Goal: Task Accomplishment & Management: Complete application form

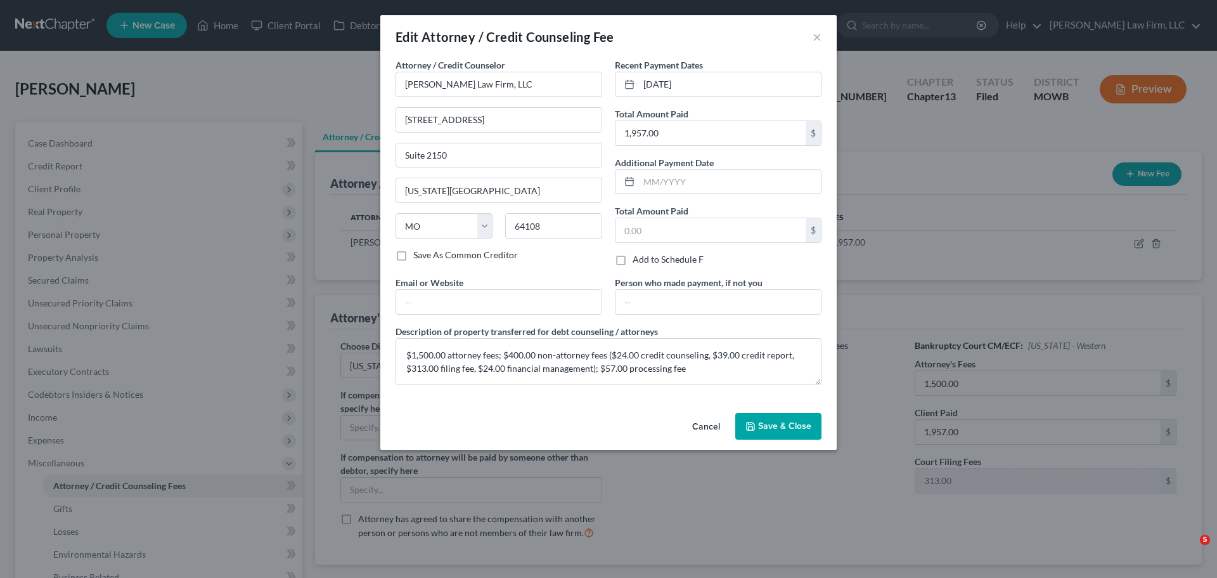
select select "2"
select select "26"
drag, startPoint x: 781, startPoint y: 437, endPoint x: 781, endPoint y: 430, distance: 7.0
click at [781, 437] on button "Save & Close" at bounding box center [779, 426] width 86 height 27
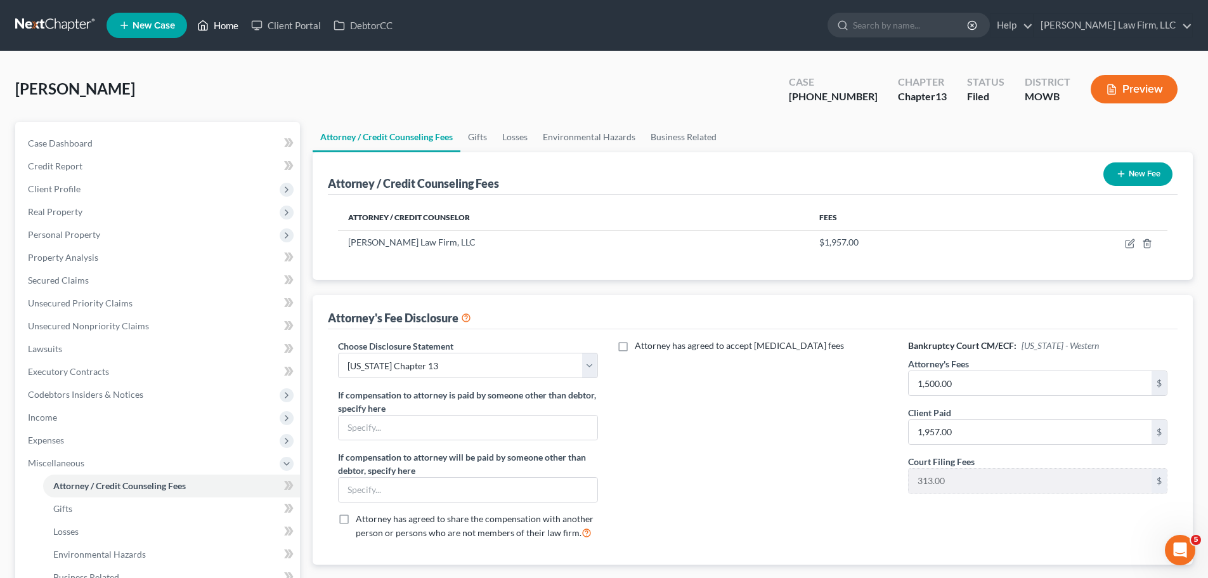
click at [235, 32] on link "Home" at bounding box center [218, 25] width 54 height 23
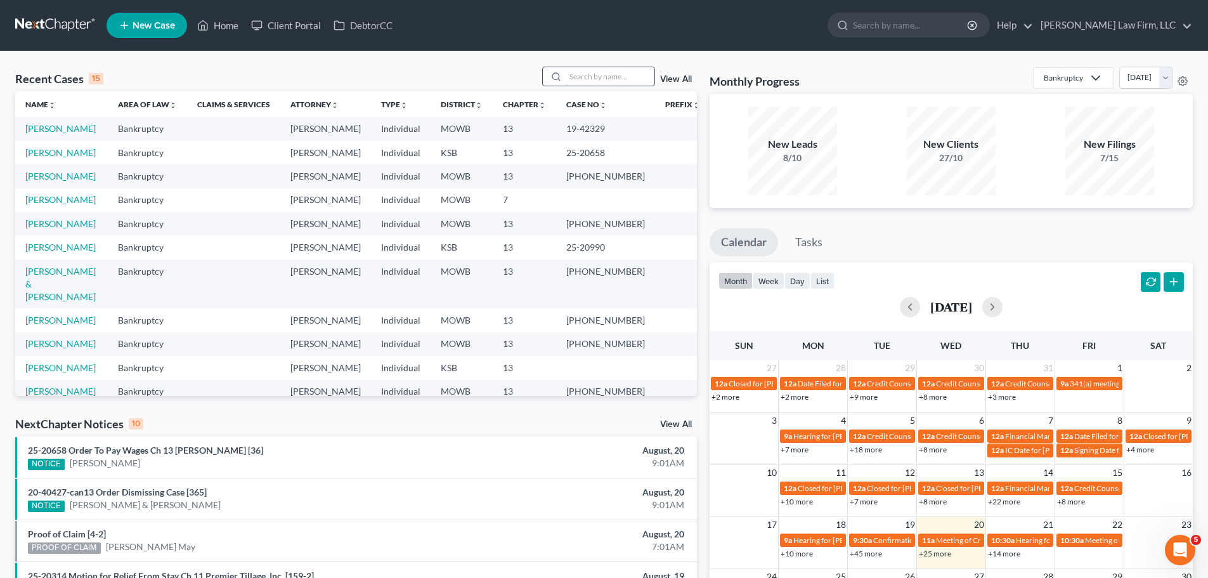
click at [620, 81] on input "search" at bounding box center [610, 76] width 89 height 18
type input "[PERSON_NAME]"
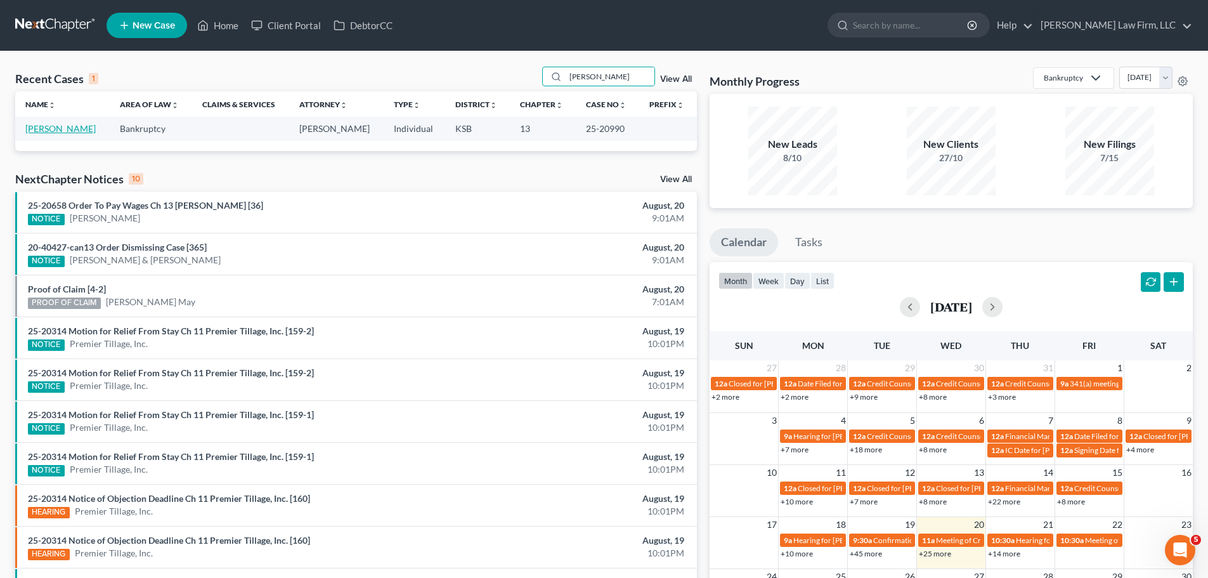
click at [42, 130] on link "[PERSON_NAME]" at bounding box center [60, 128] width 70 height 11
select select "4"
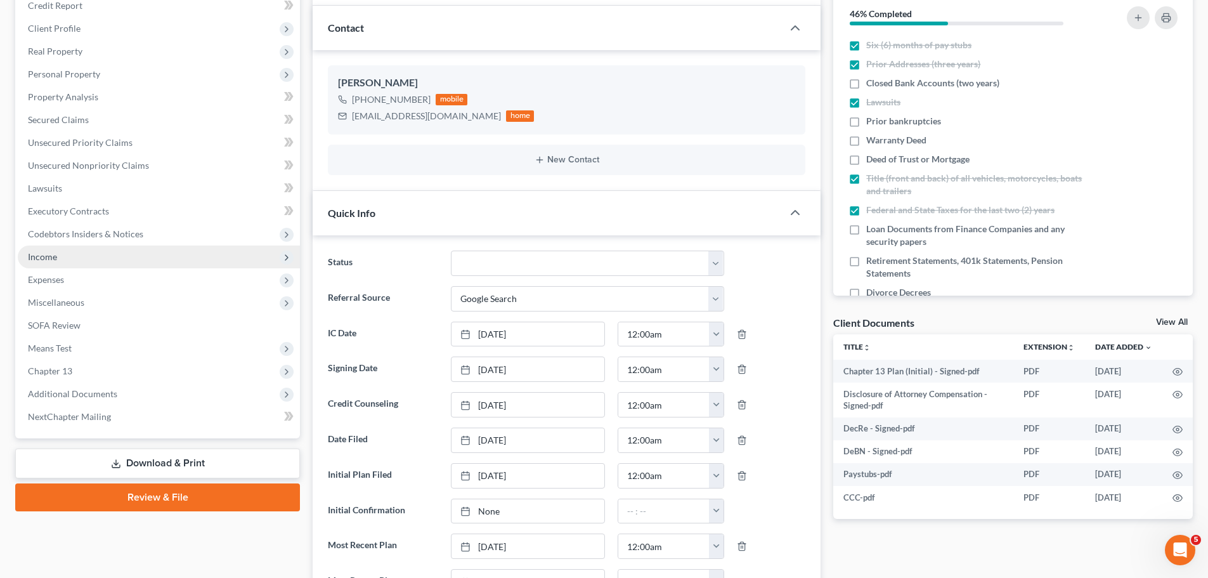
scroll to position [190, 0]
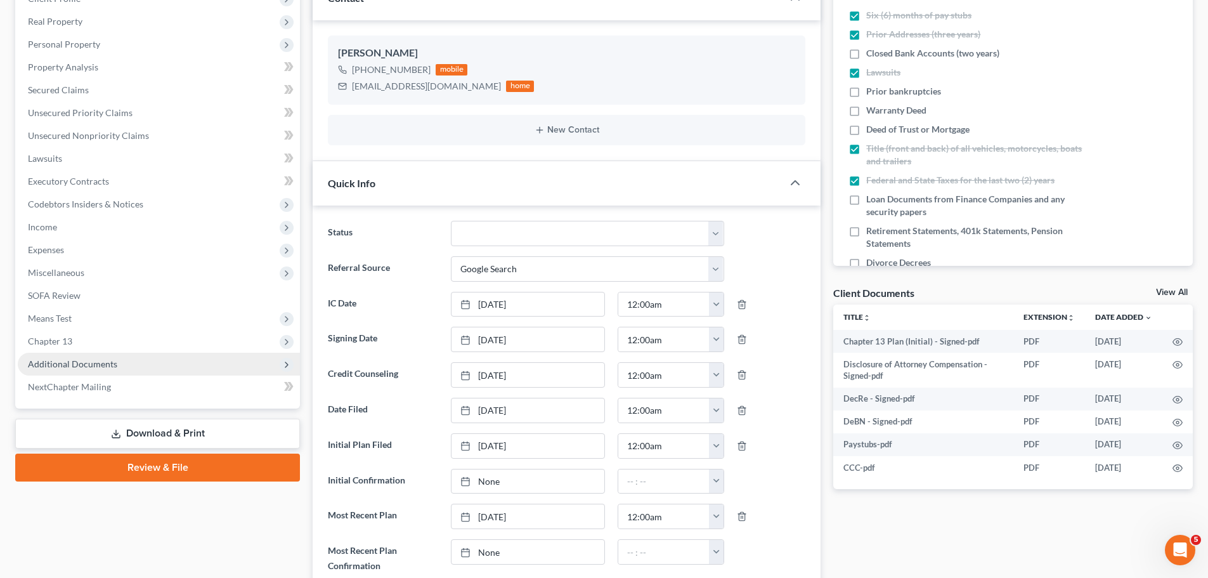
click at [92, 366] on span "Additional Documents" at bounding box center [72, 363] width 89 height 11
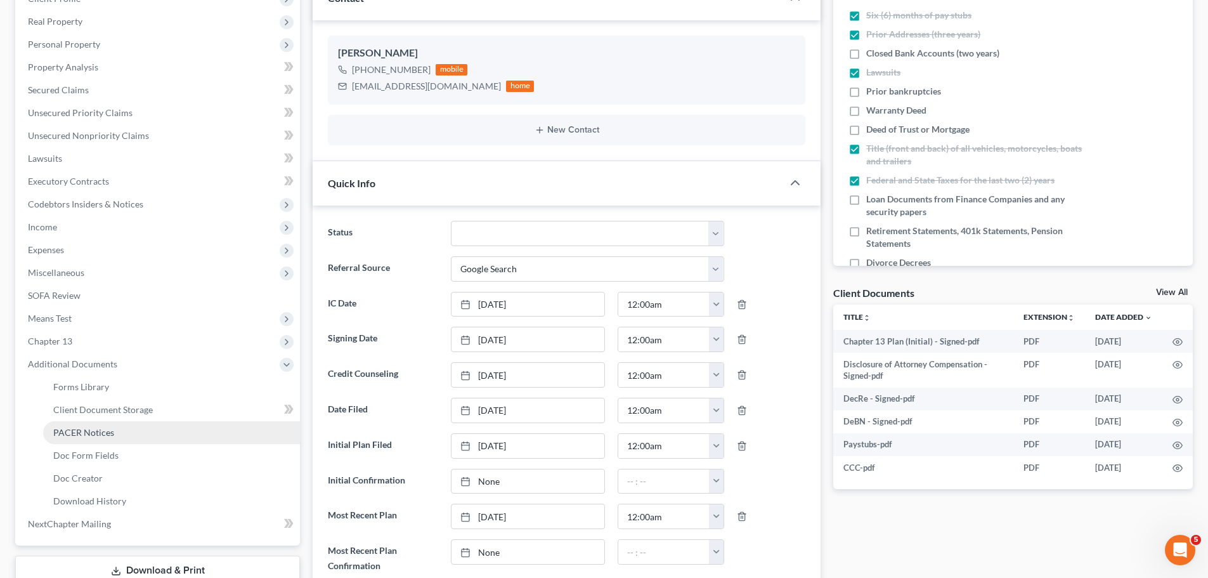
click at [108, 438] on link "PACER Notices" at bounding box center [171, 432] width 257 height 23
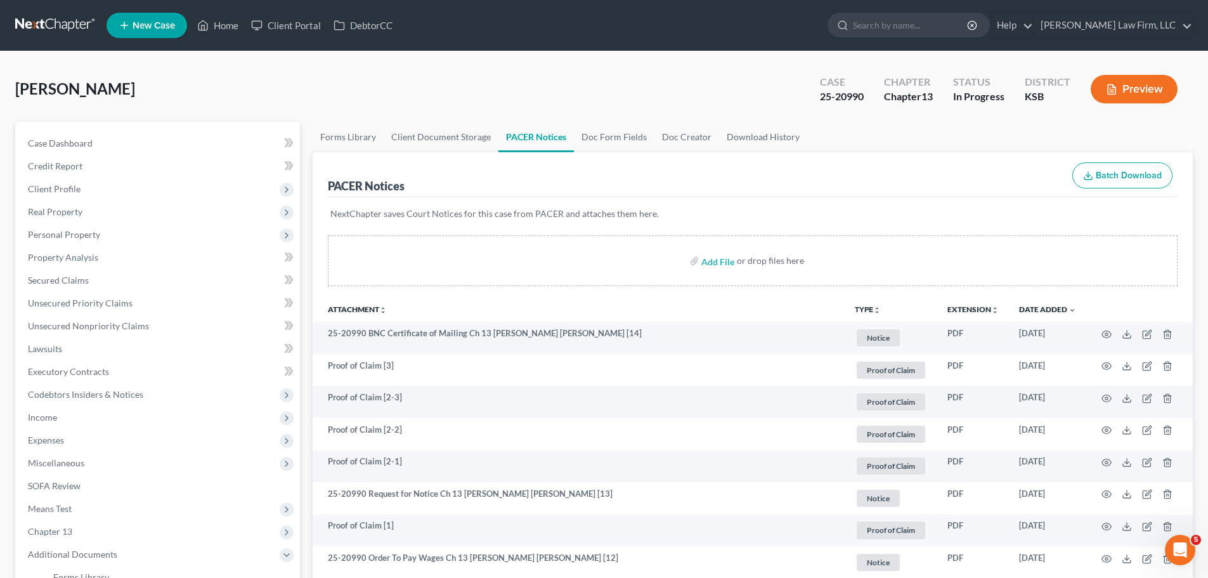
click at [865, 308] on button "TYPE unfold_more" at bounding box center [868, 310] width 26 height 8
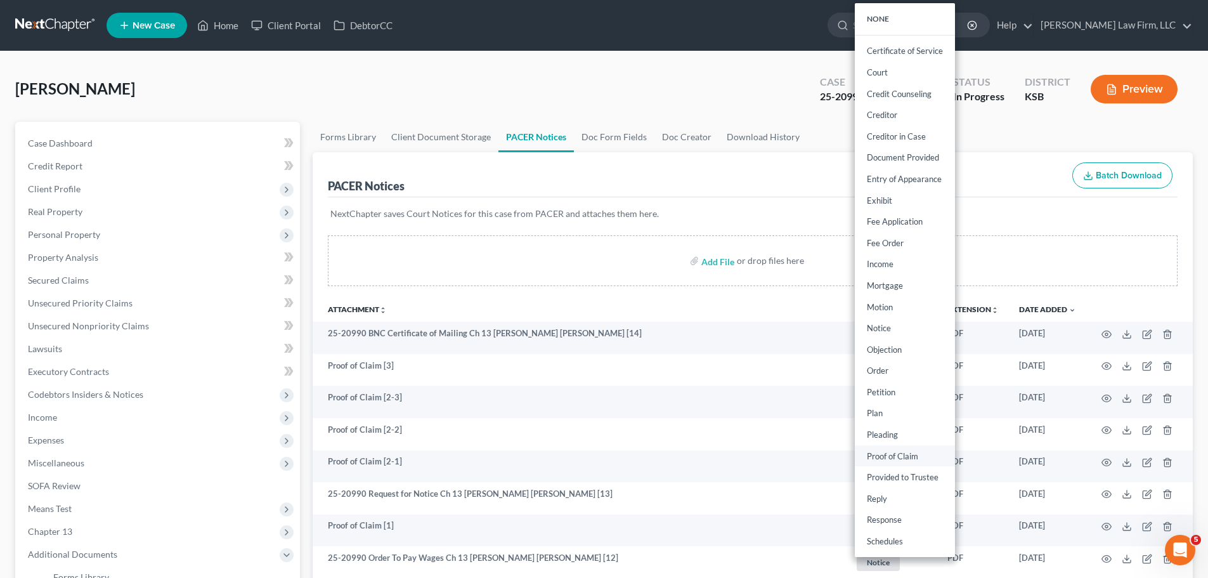
click at [917, 450] on link "Proof of Claim" at bounding box center [905, 456] width 100 height 22
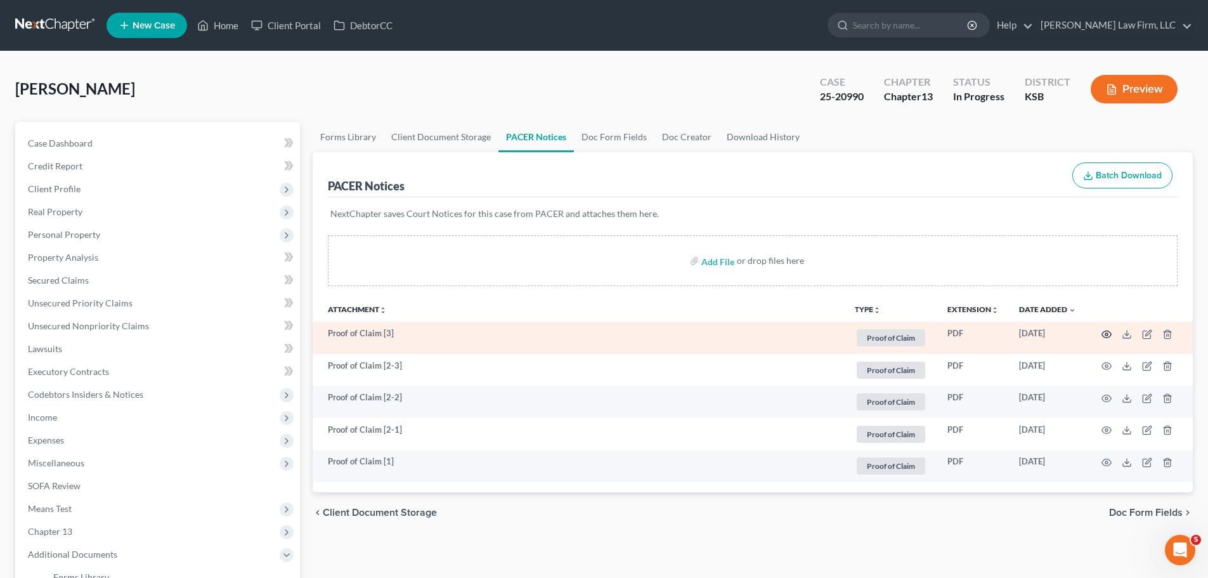
click at [1106, 339] on icon "button" at bounding box center [1106, 334] width 10 height 10
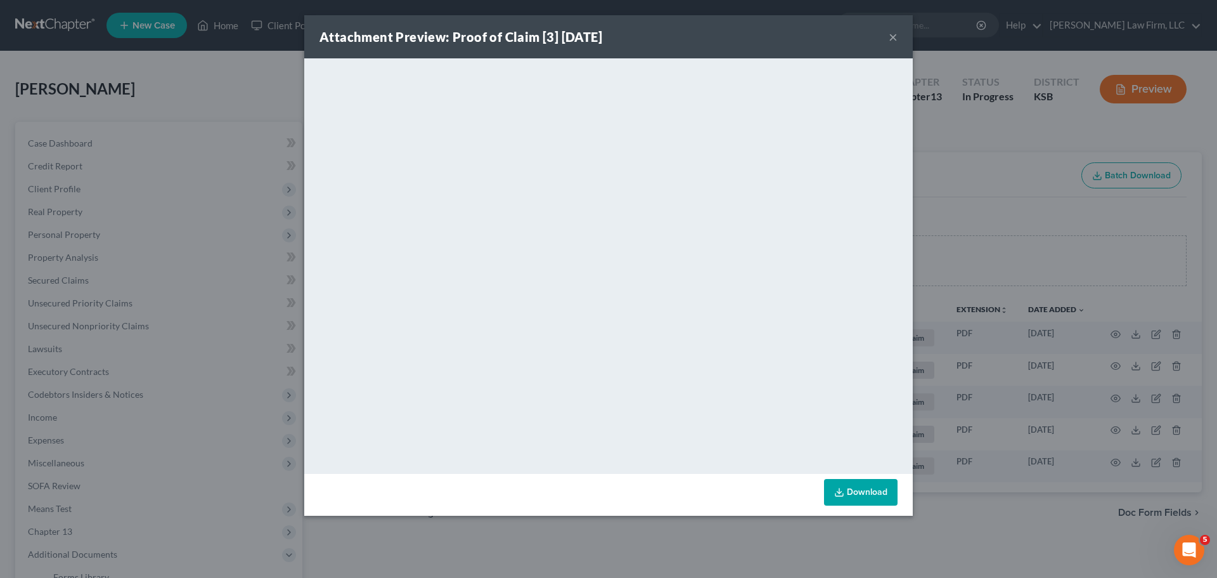
click at [893, 31] on button "×" at bounding box center [893, 36] width 9 height 15
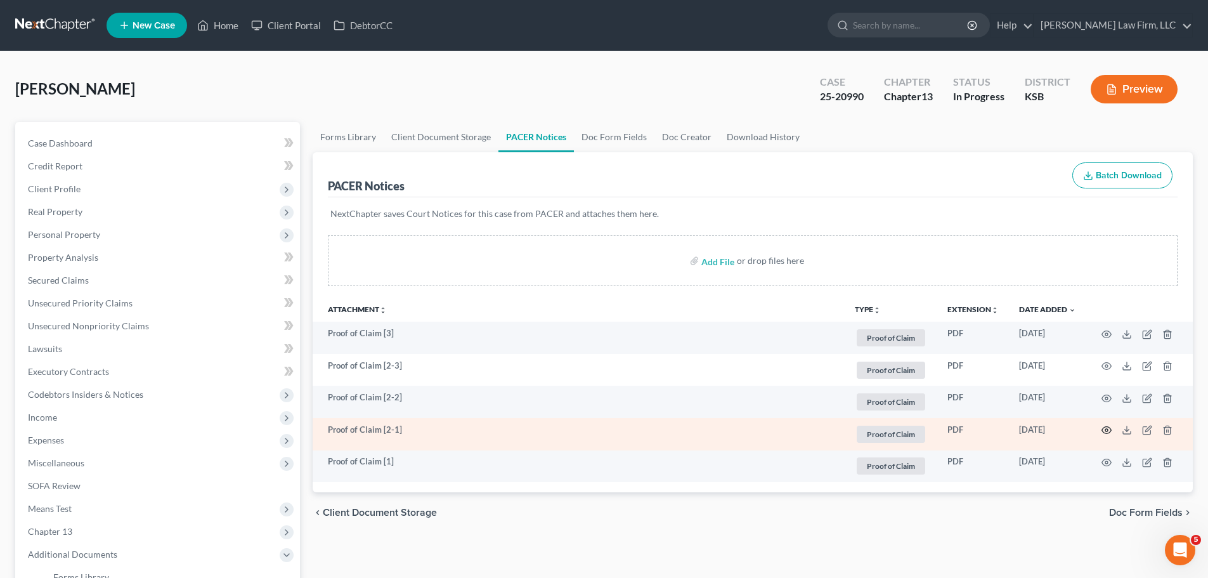
click at [1105, 428] on icon "button" at bounding box center [1106, 430] width 10 height 10
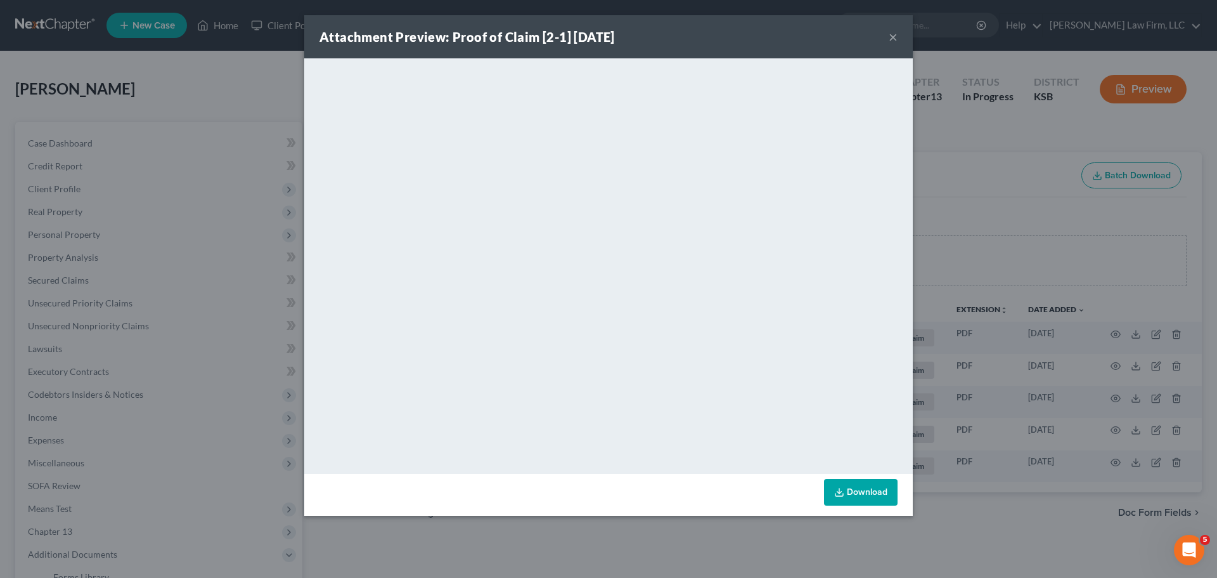
click at [895, 39] on button "×" at bounding box center [893, 36] width 9 height 15
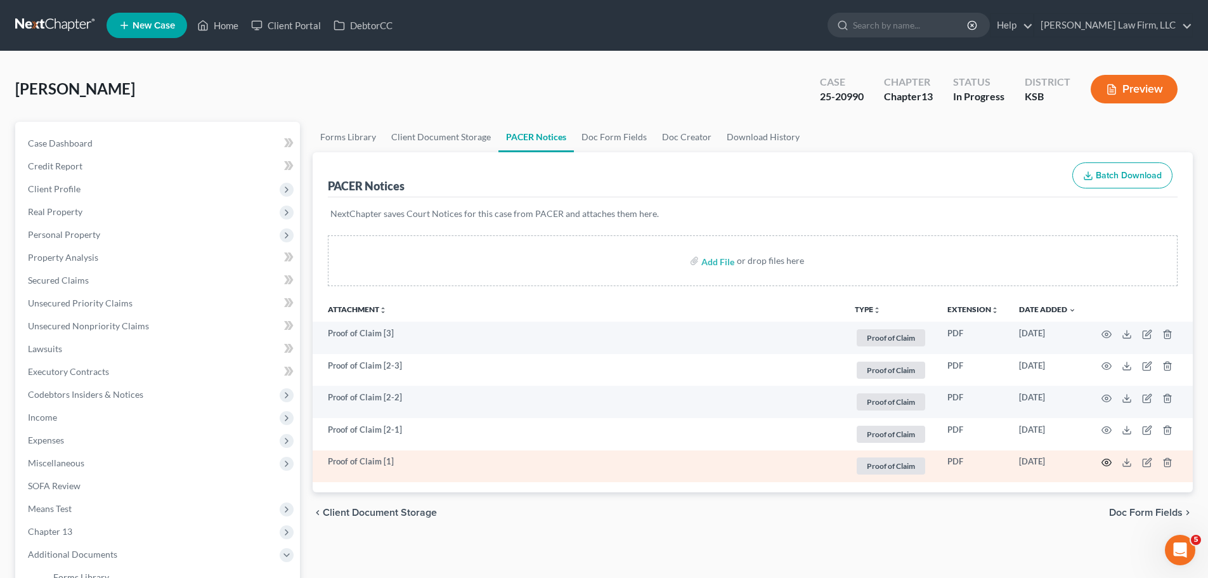
click at [1105, 463] on icon "button" at bounding box center [1106, 462] width 10 height 10
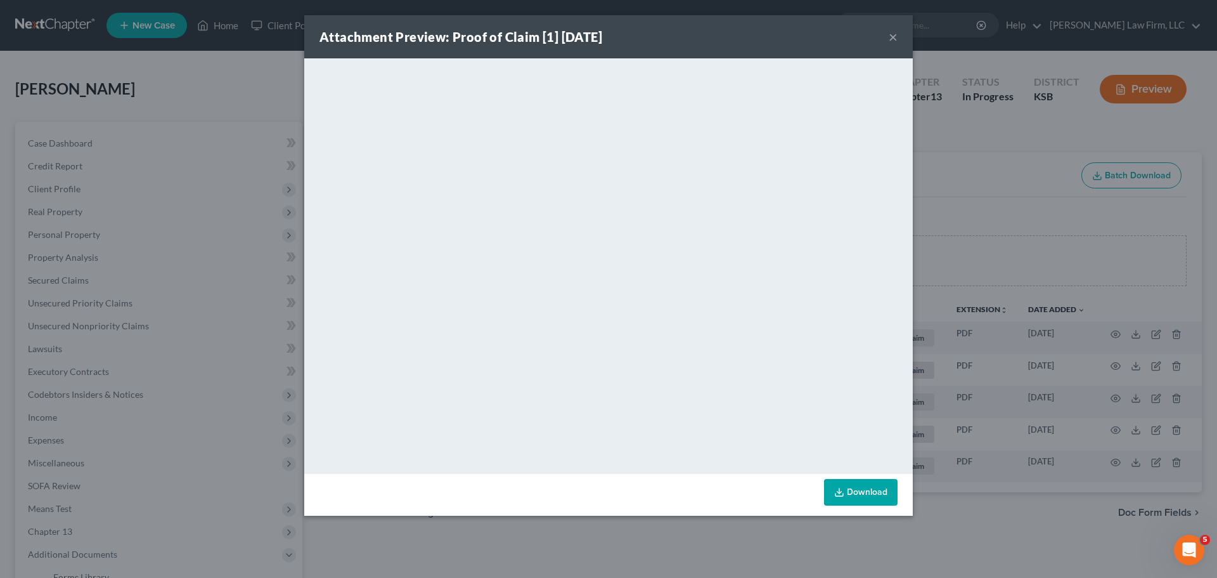
click at [898, 30] on div "Attachment Preview: Proof of Claim [1] [DATE] ×" at bounding box center [608, 36] width 609 height 43
click at [895, 30] on button "×" at bounding box center [893, 36] width 9 height 15
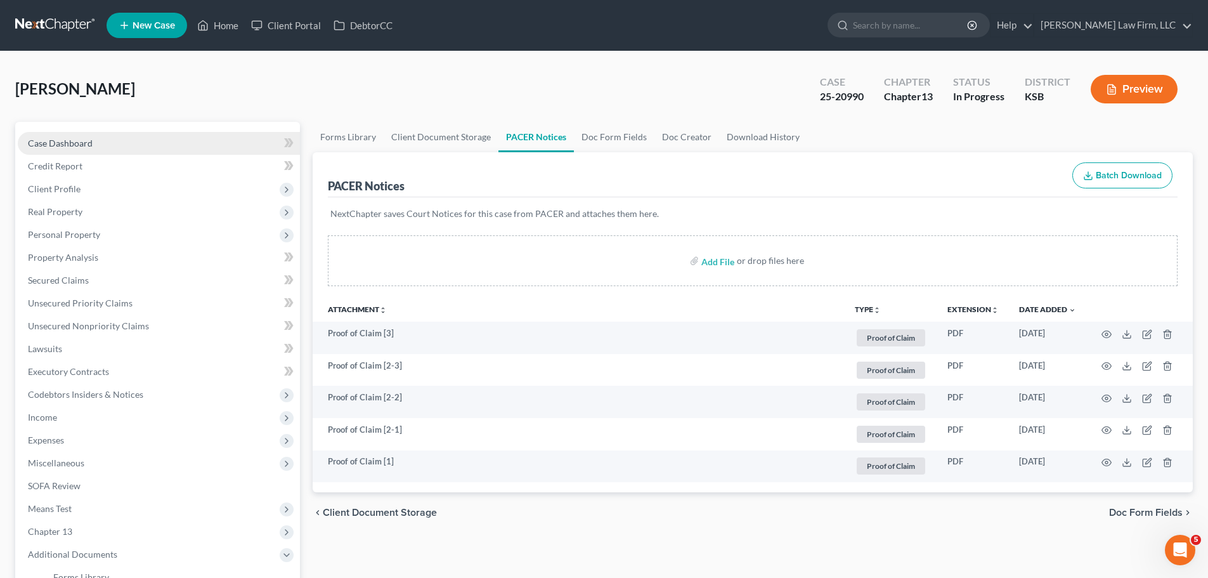
click at [108, 138] on link "Case Dashboard" at bounding box center [159, 143] width 282 height 23
select select "4"
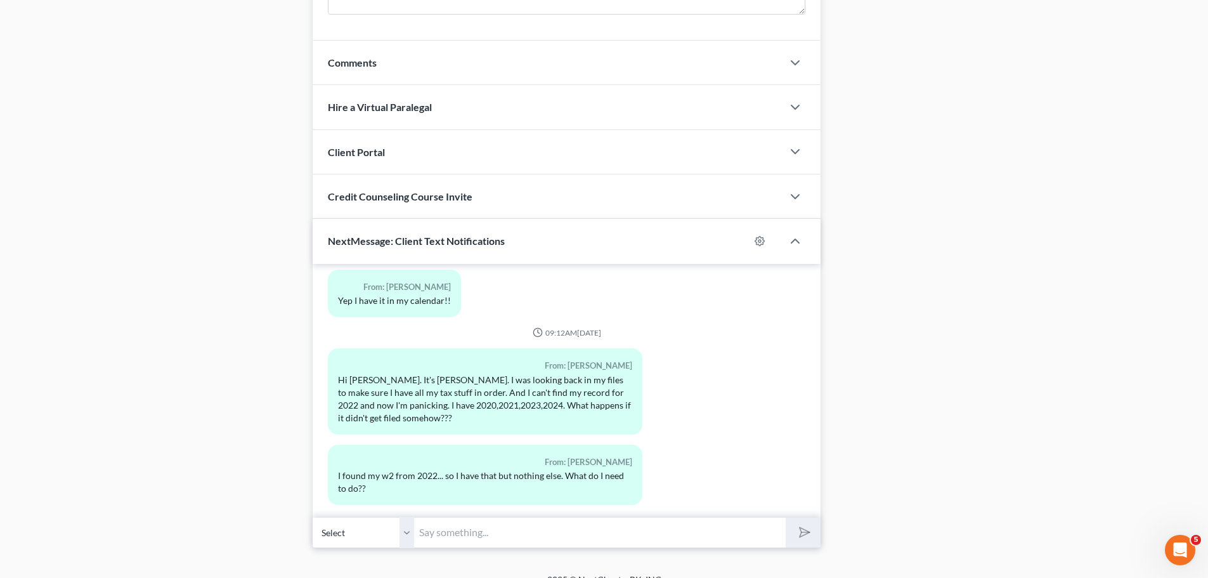
scroll to position [1067, 0]
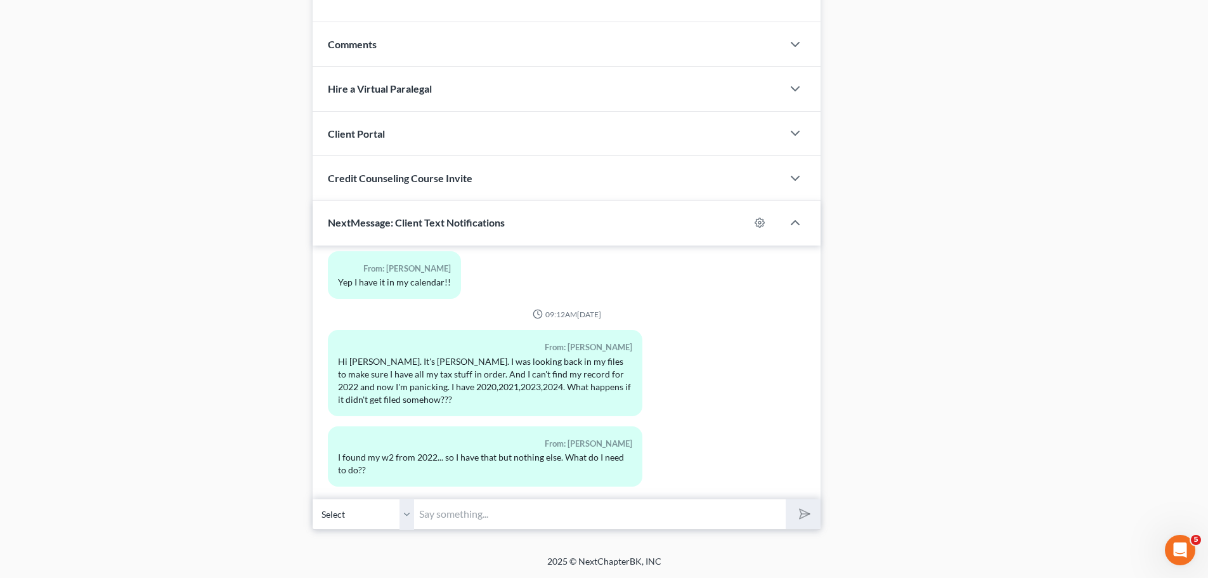
click at [470, 522] on input "text" at bounding box center [600, 513] width 372 height 31
type input "No worries!"
click at [786, 499] on button "submit" at bounding box center [803, 514] width 35 height 30
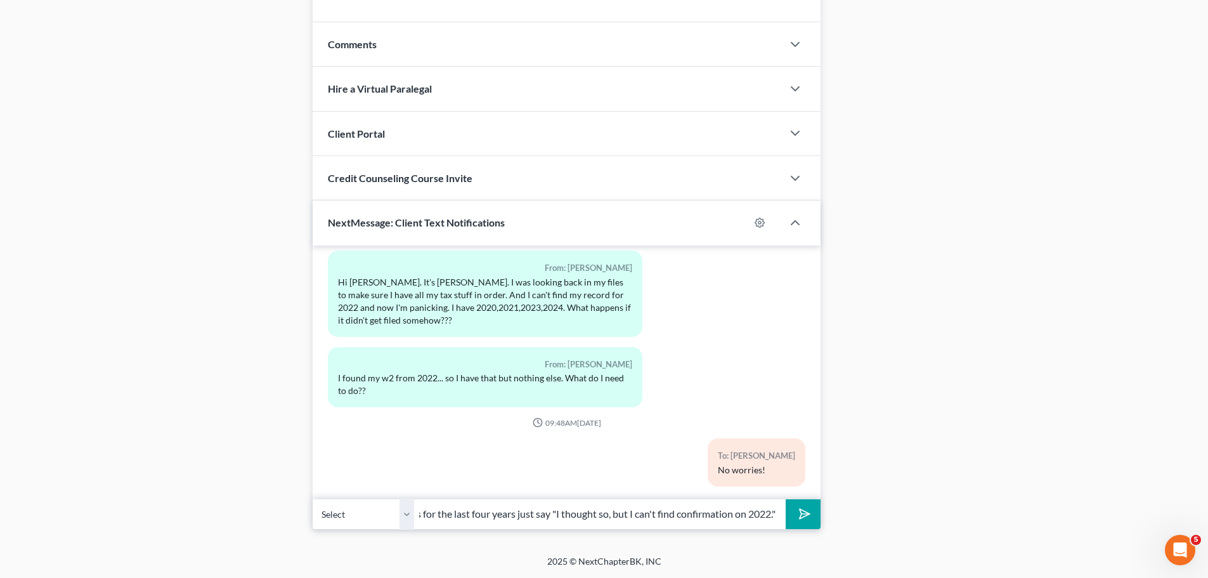
scroll to position [0, 272]
type input "When the Trustee asks if you have filed all of your tax returns for the last fo…"
click at [786, 499] on button "submit" at bounding box center [803, 514] width 35 height 30
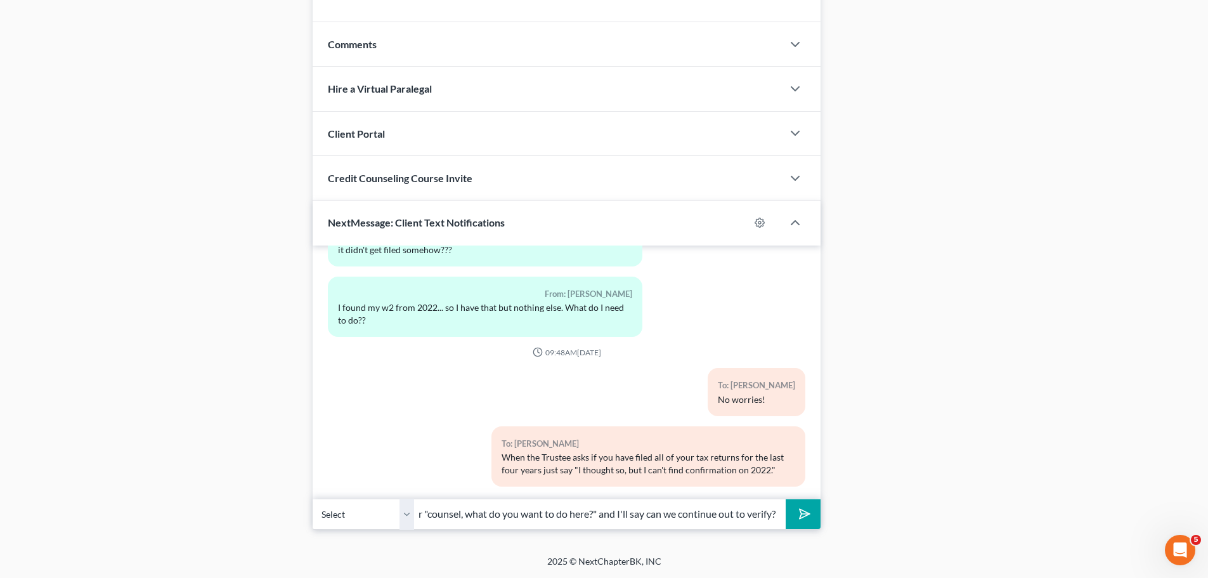
scroll to position [0, 195]
type input "Trustee might ask "what does that mean" or "counsel, what do you want to do her…"
click at [786, 499] on button "submit" at bounding box center [803, 514] width 35 height 30
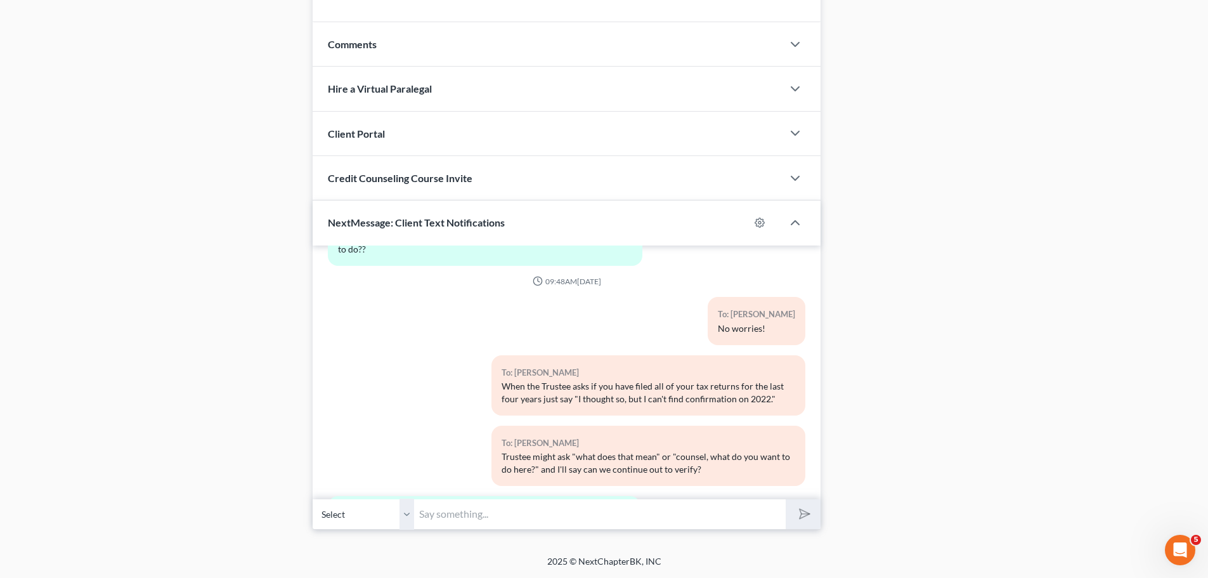
scroll to position [807, 0]
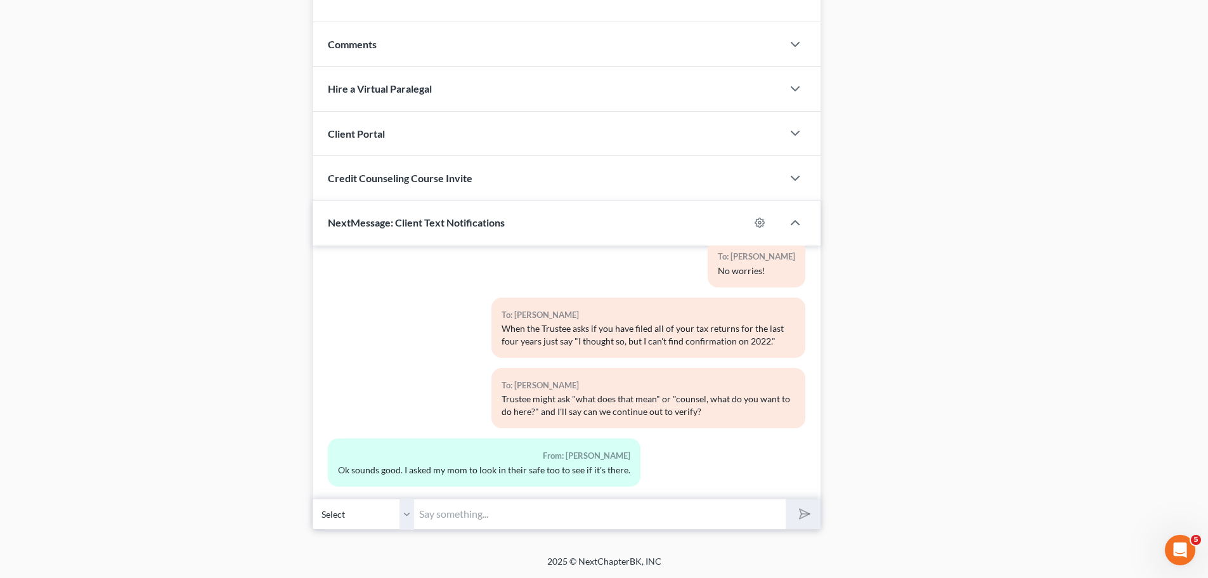
click at [680, 500] on input "text" at bounding box center [600, 513] width 372 height 31
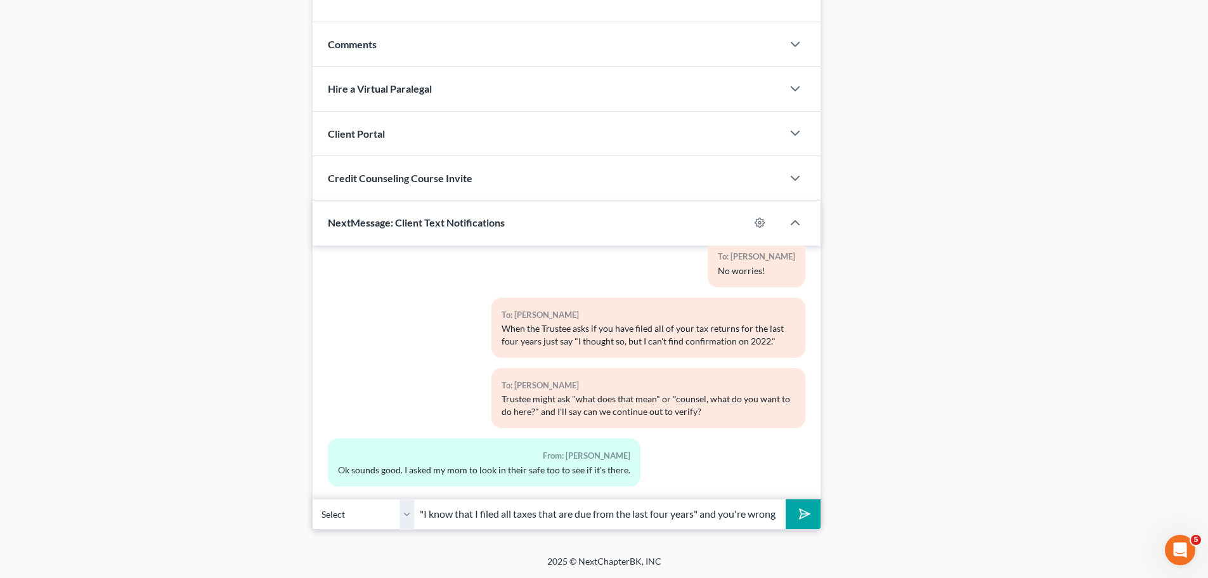
scroll to position [0, 158]
type input "The only bad outcome is if you say "I know that I filed all taxes that are due …"
click at [786, 499] on button "submit" at bounding box center [803, 514] width 35 height 30
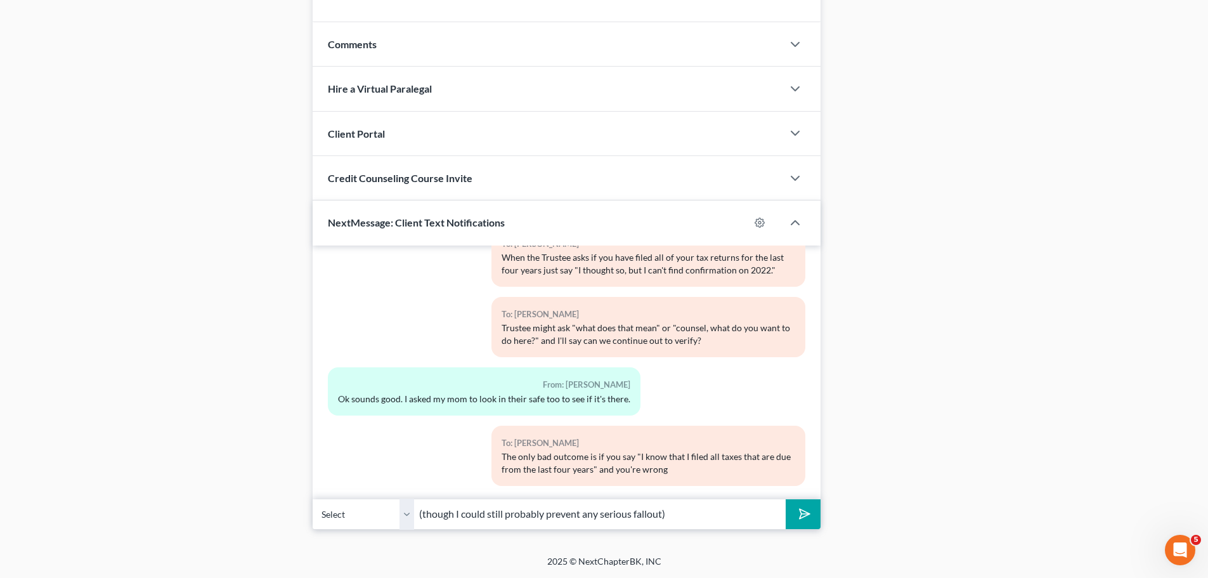
type input "(though I could still probably prevent any serious fallout)"
click at [786, 499] on button "submit" at bounding box center [803, 514] width 35 height 30
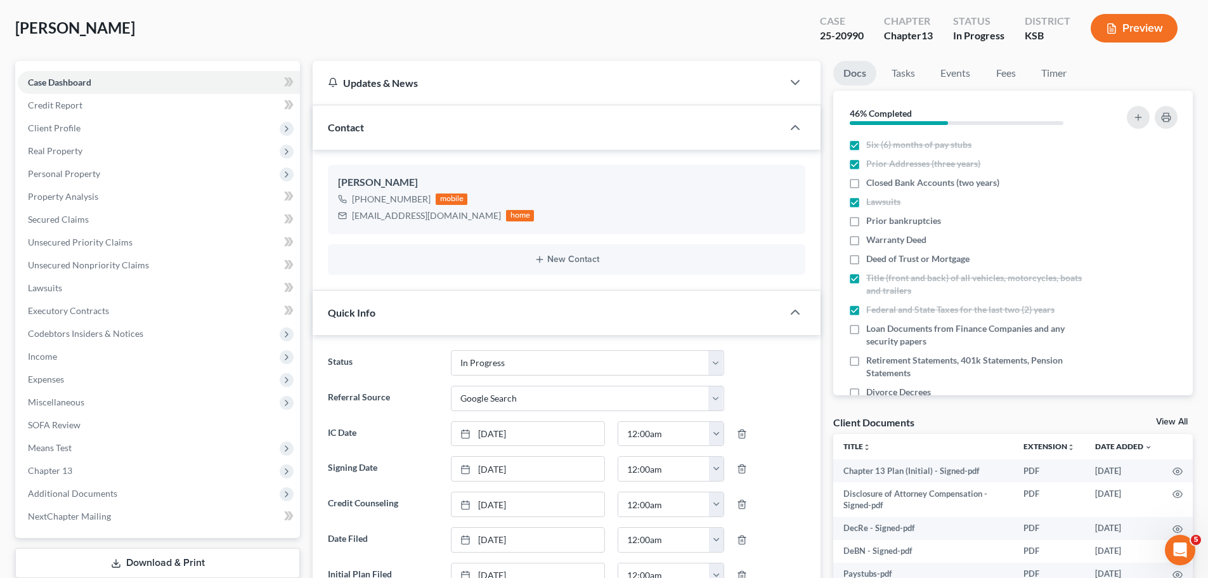
scroll to position [0, 0]
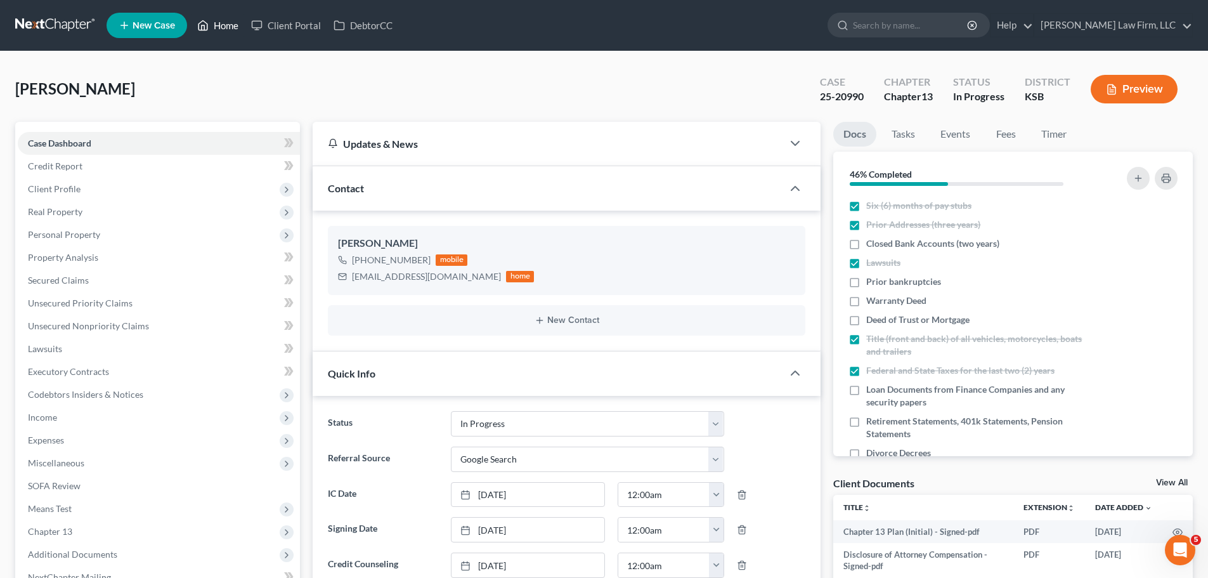
click at [226, 21] on link "Home" at bounding box center [218, 25] width 54 height 23
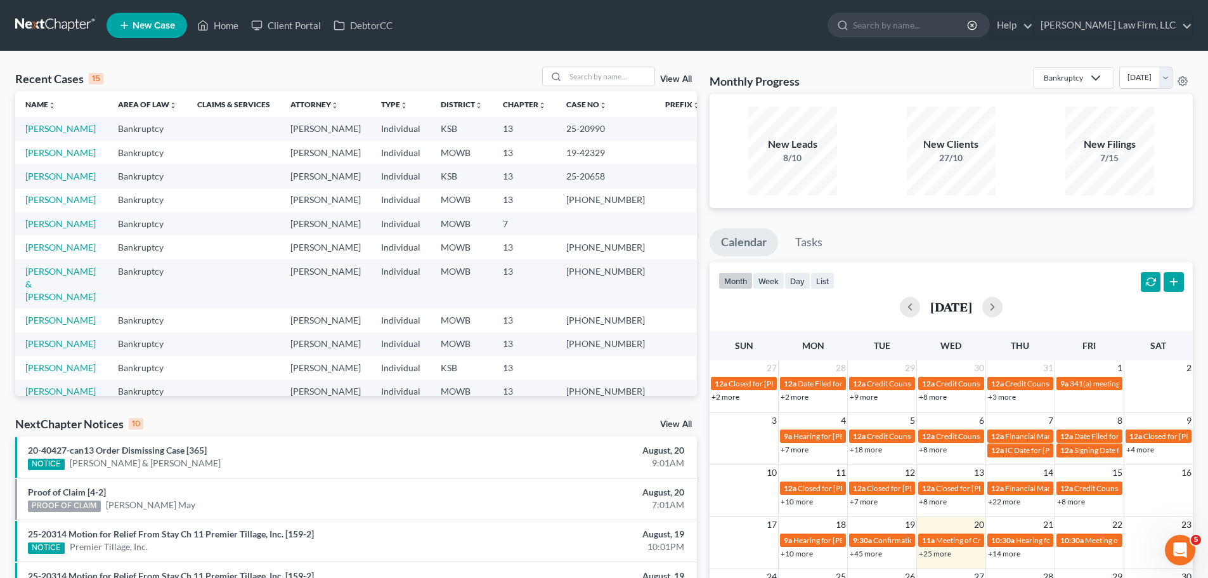
click at [74, 259] on td "[PERSON_NAME]" at bounding box center [61, 246] width 93 height 23
click at [75, 252] on link "[PERSON_NAME]" at bounding box center [60, 247] width 70 height 11
select select "4"
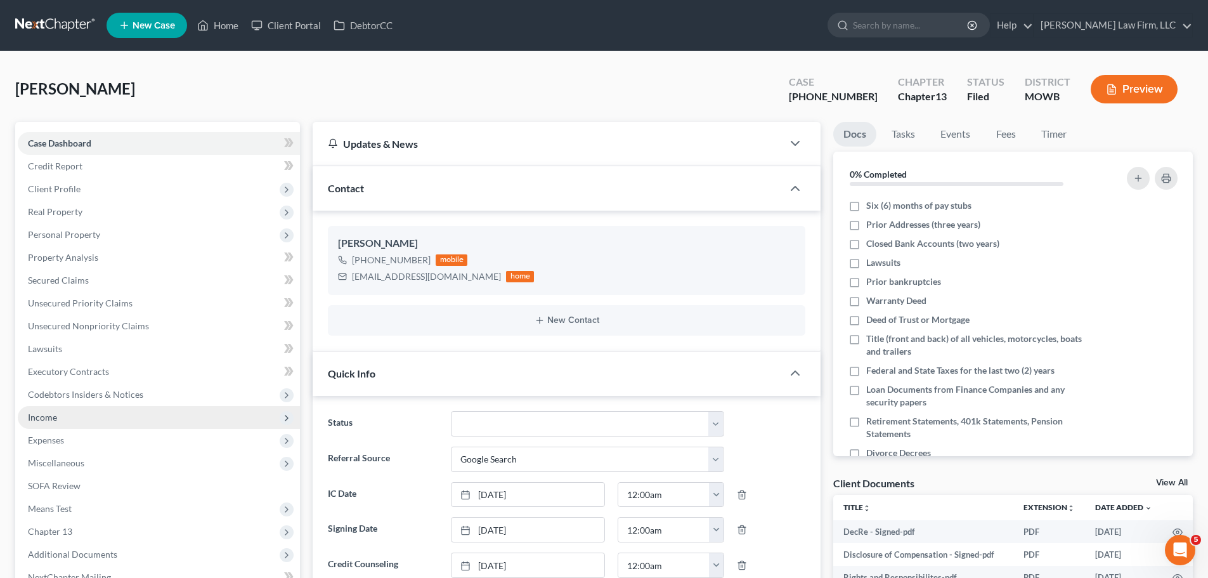
click at [58, 412] on span "Income" at bounding box center [159, 417] width 282 height 23
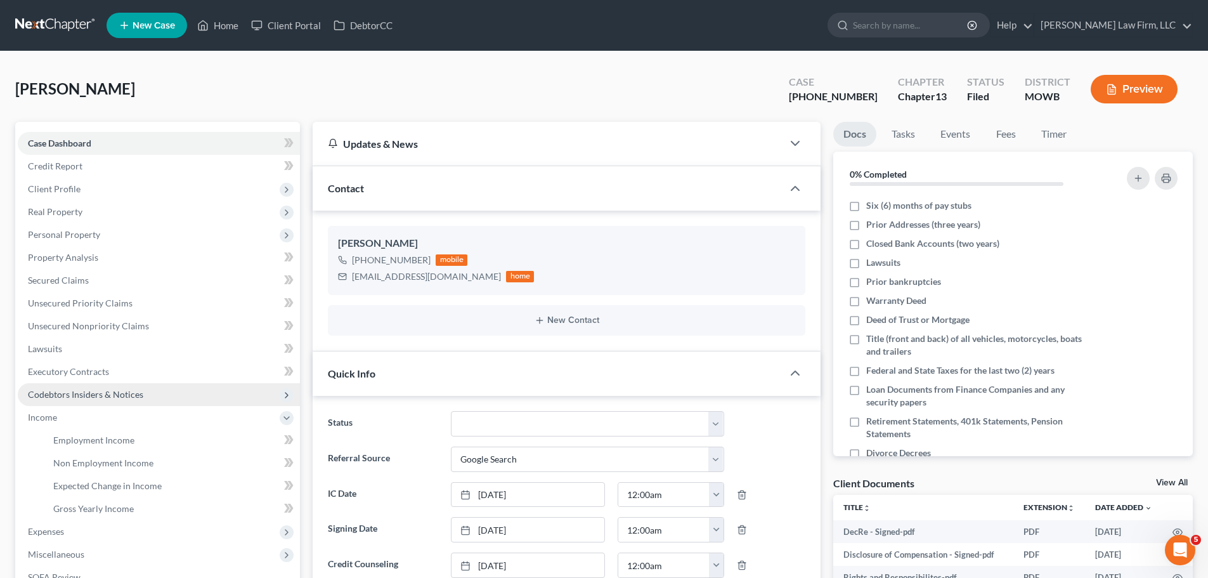
scroll to position [76, 0]
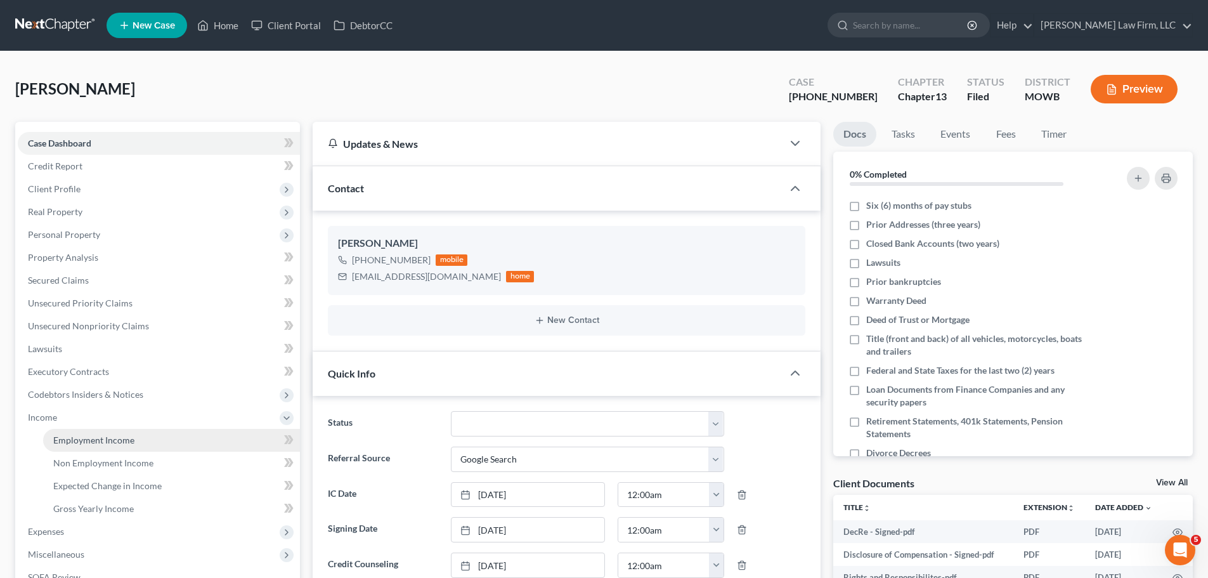
click at [130, 438] on span "Employment Income" at bounding box center [93, 439] width 81 height 11
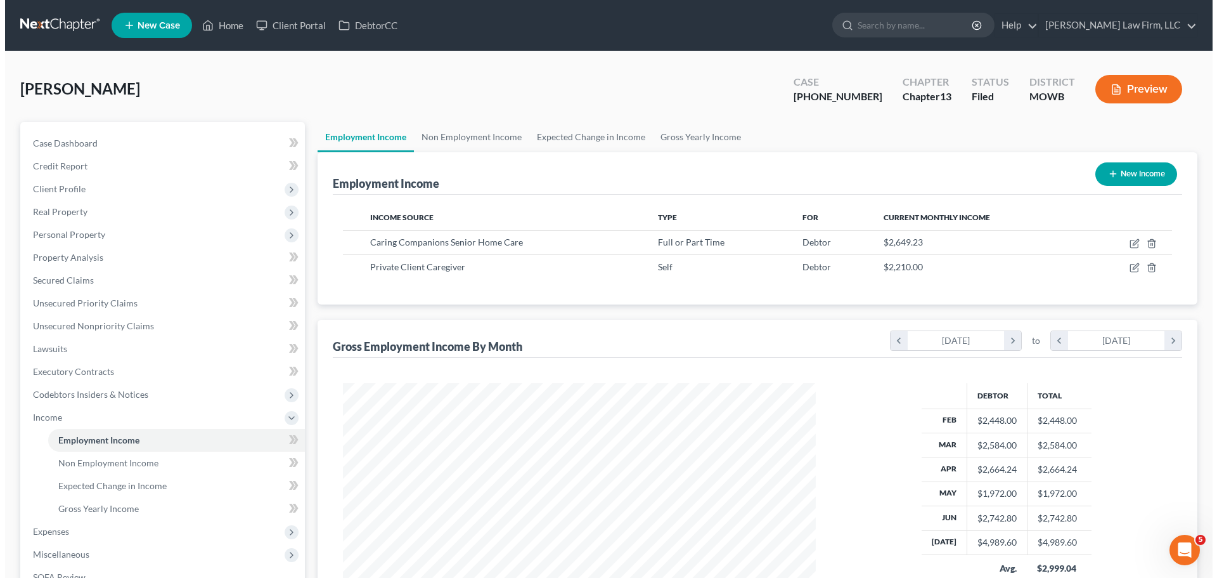
scroll to position [237, 498]
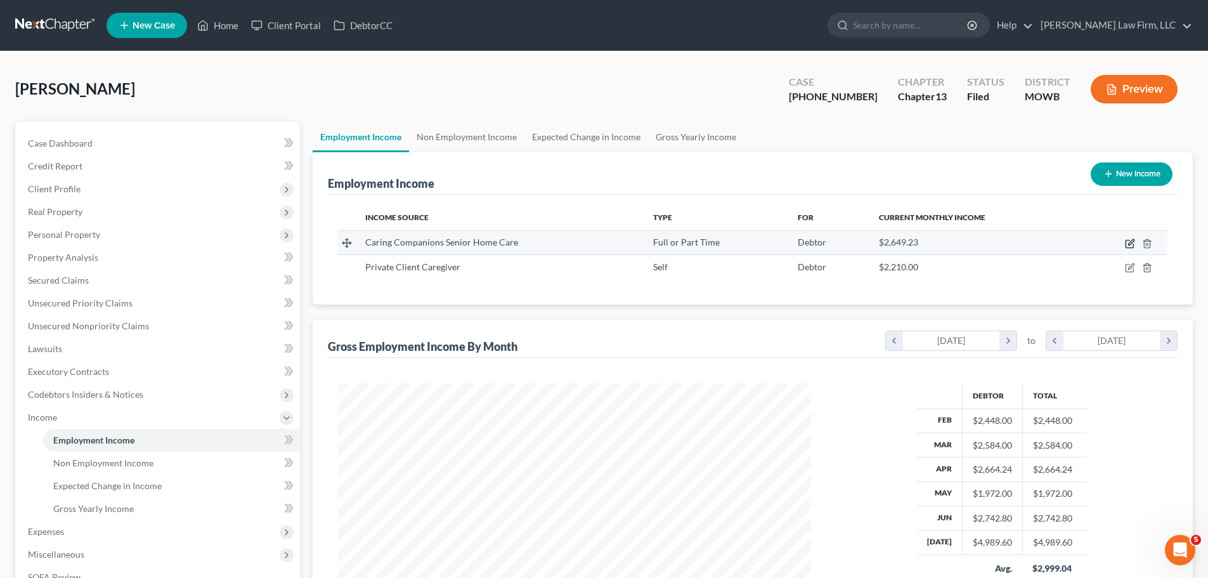
click at [1131, 244] on icon "button" at bounding box center [1131, 242] width 6 height 6
select select "0"
select select "26"
select select "3"
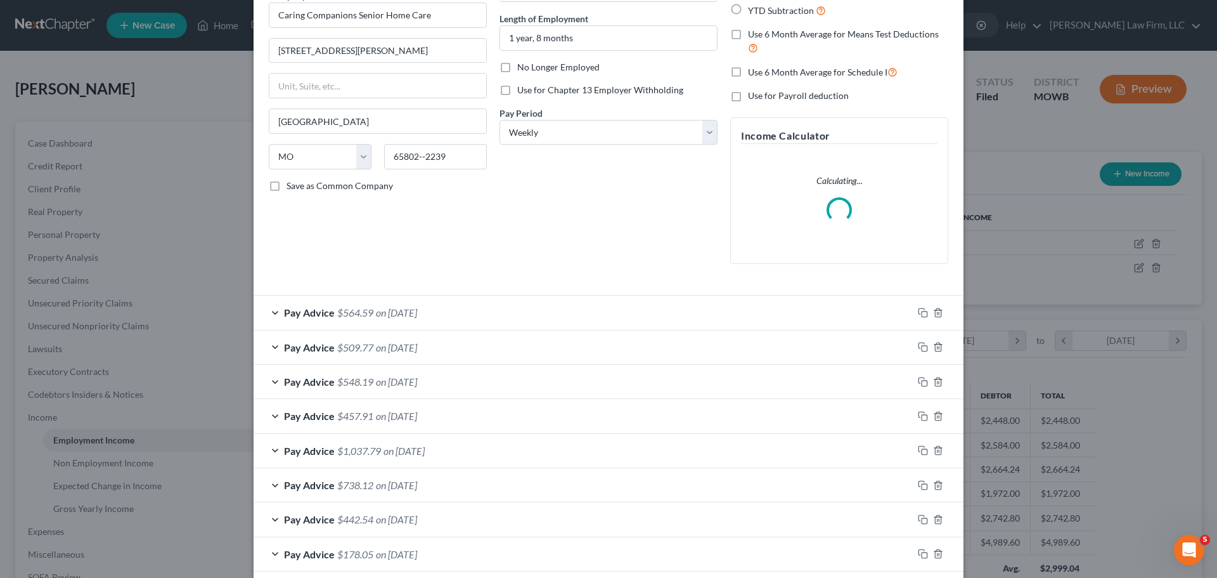
scroll to position [127, 0]
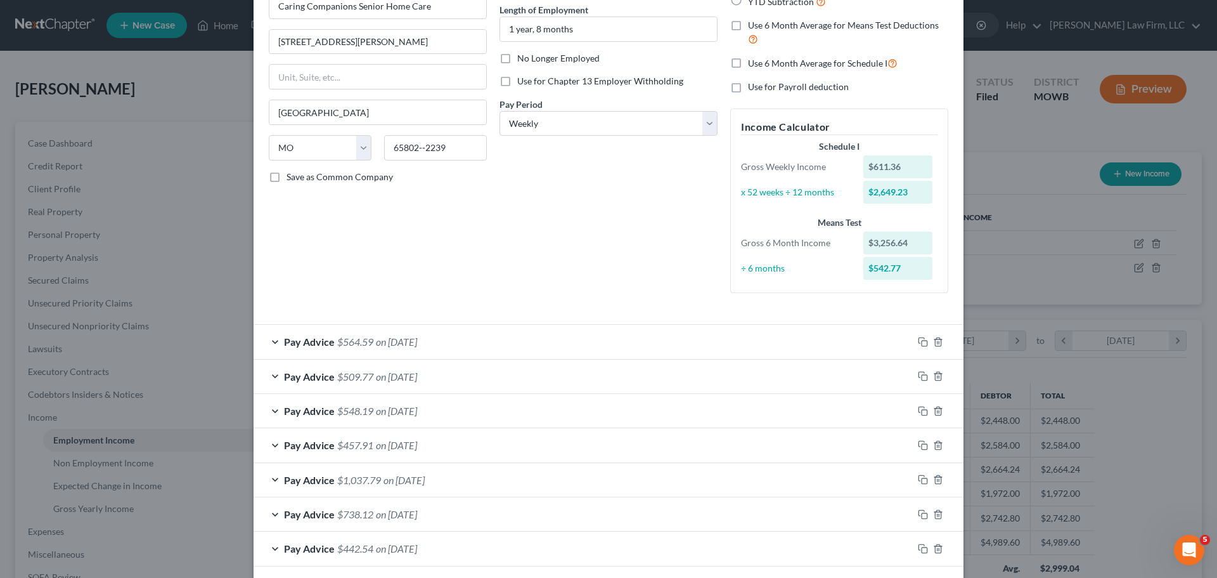
click at [472, 340] on div "Pay Advice $564.59 on [DATE]" at bounding box center [583, 342] width 659 height 34
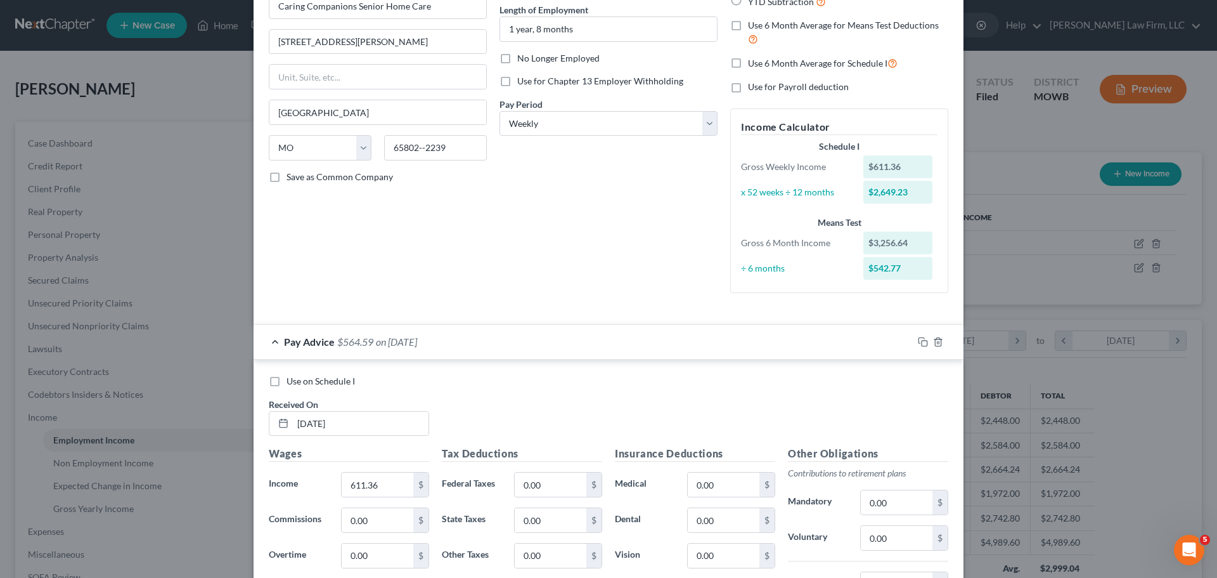
click at [472, 340] on div "Pay Advice $564.59 on [DATE]" at bounding box center [583, 342] width 659 height 34
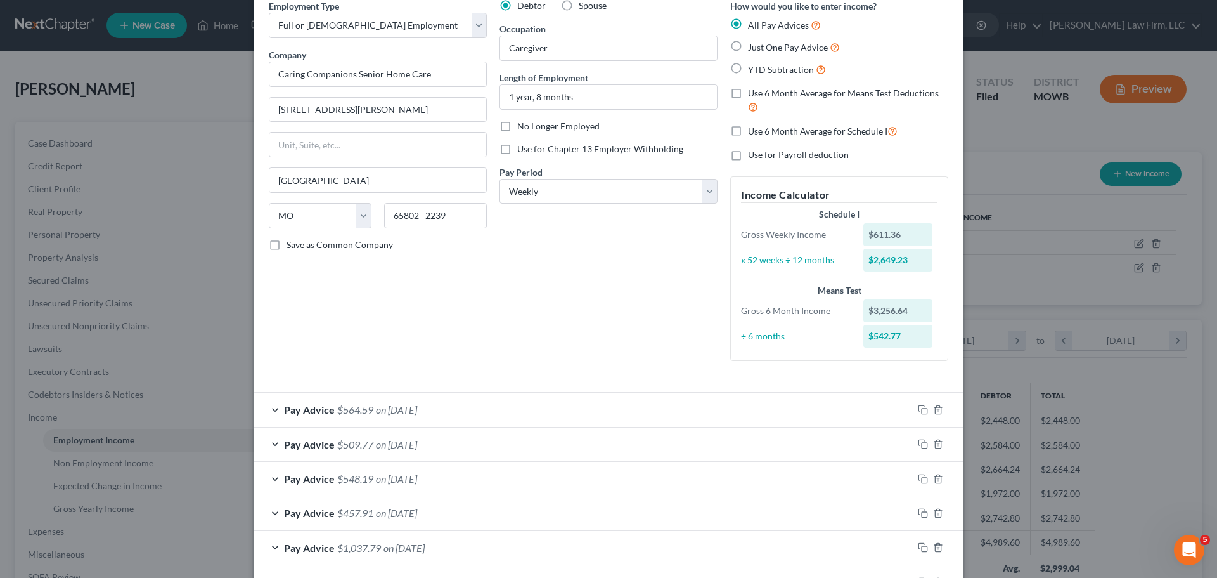
scroll to position [0, 0]
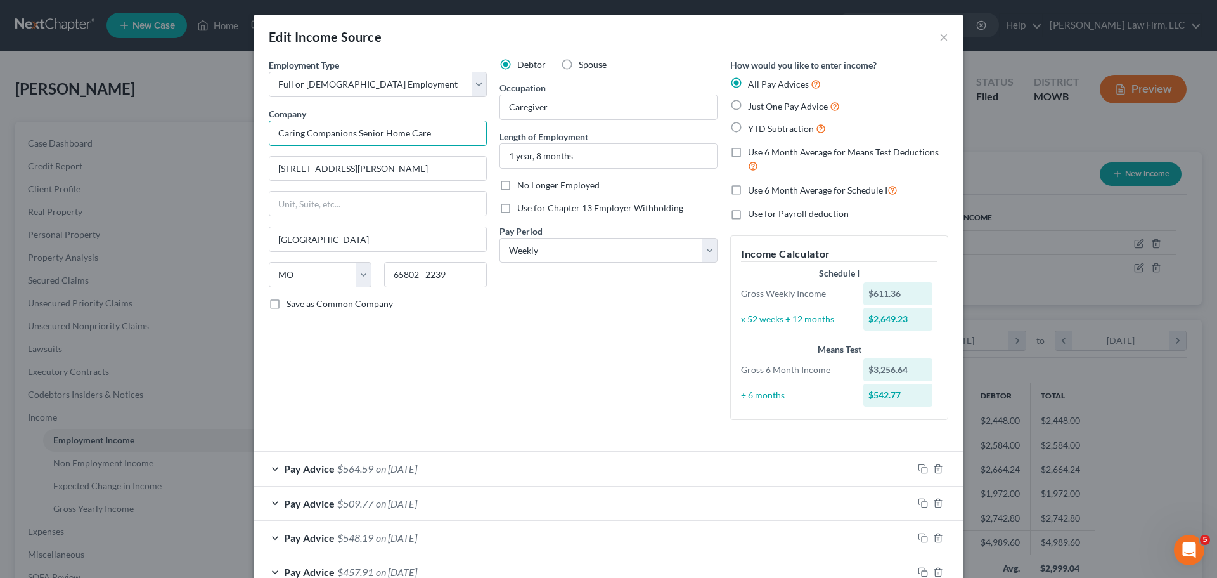
drag, startPoint x: 419, startPoint y: 130, endPoint x: 275, endPoint y: 132, distance: 144.6
click at [276, 131] on input "Caring Companions Senior Home Care" at bounding box center [378, 132] width 218 height 25
drag, startPoint x: 408, startPoint y: 177, endPoint x: 241, endPoint y: 176, distance: 166.8
click at [241, 176] on div "Edit Income Source × Employment Type * Select Full or [DEMOGRAPHIC_DATA] Employ…" at bounding box center [608, 289] width 1217 height 578
drag, startPoint x: 414, startPoint y: 280, endPoint x: 438, endPoint y: 274, distance: 24.8
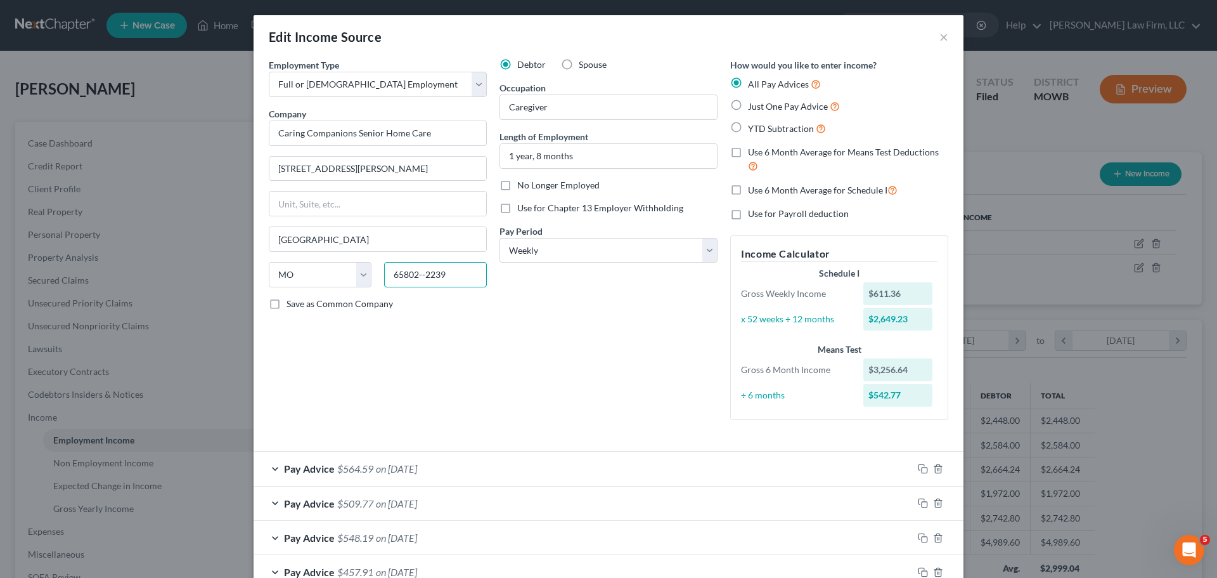
click at [414, 280] on input "65802--2239" at bounding box center [435, 274] width 103 height 25
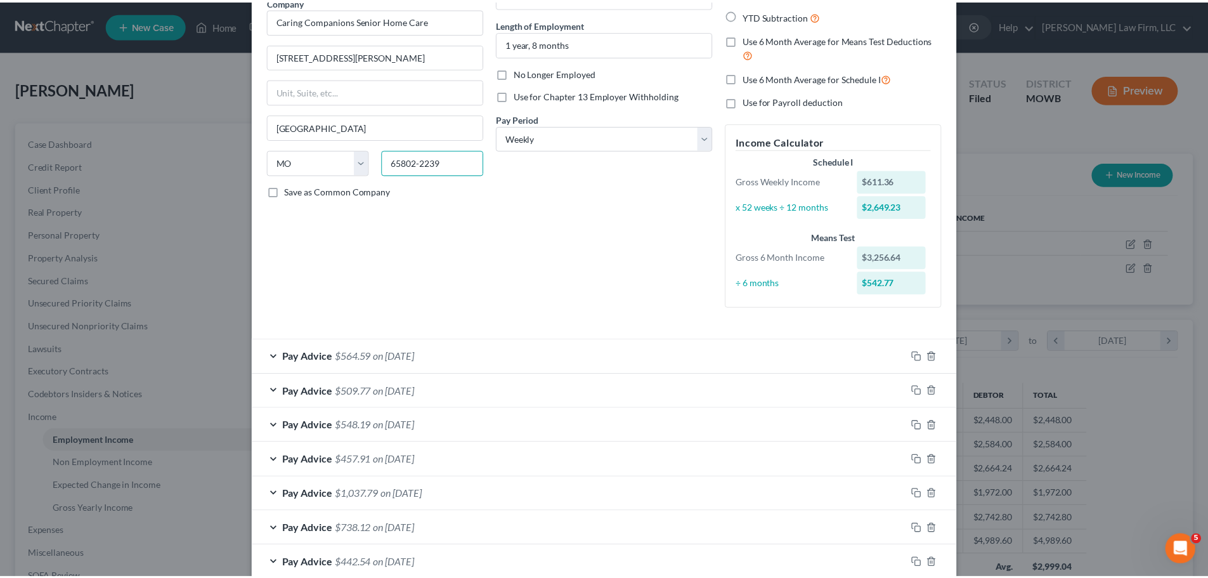
scroll to position [254, 0]
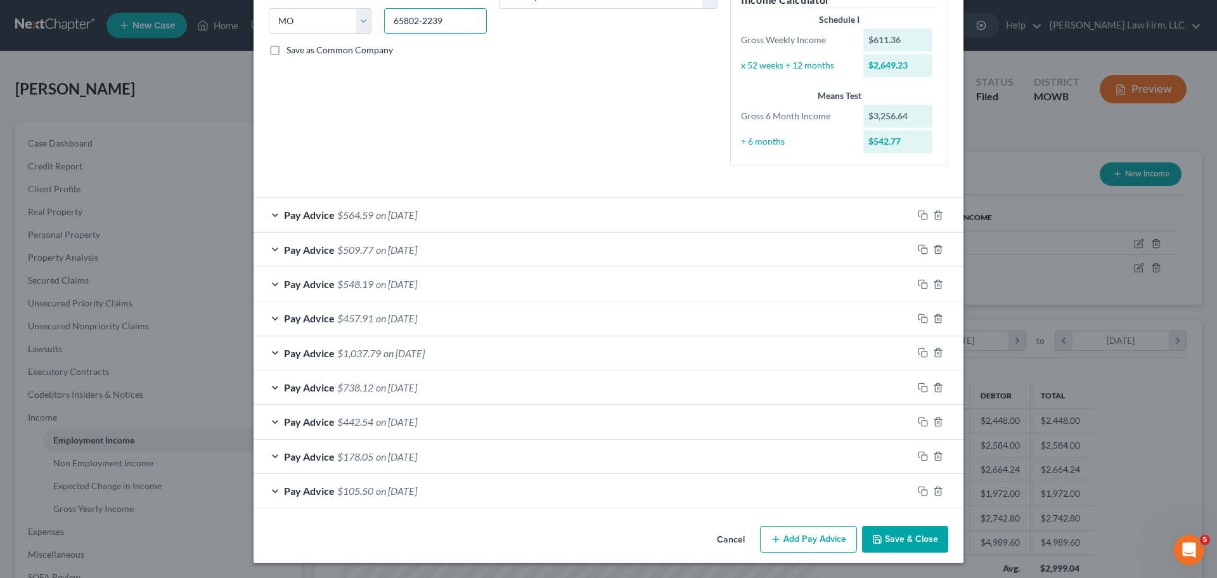
type input "65802-2239"
click at [938, 536] on button "Save & Close" at bounding box center [905, 539] width 86 height 27
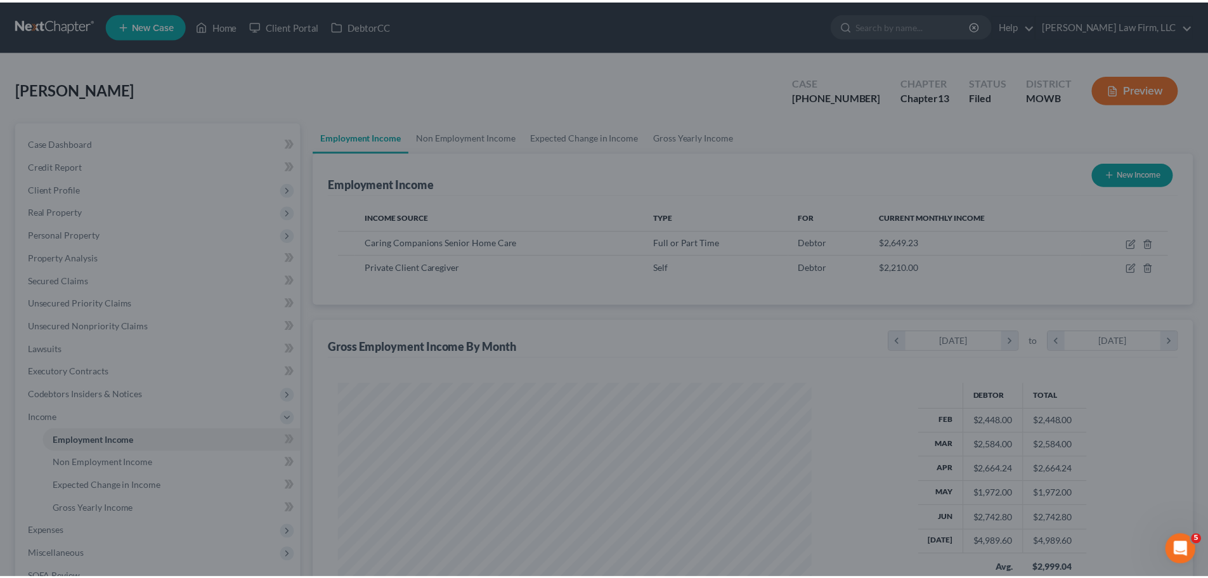
scroll to position [633834, 633572]
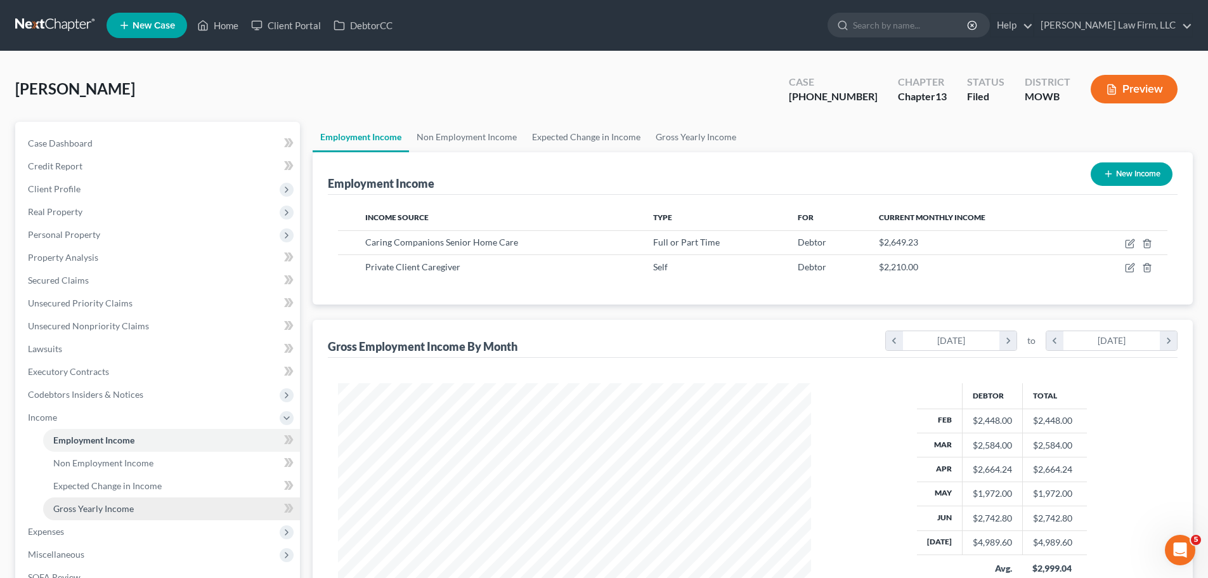
click at [136, 502] on link "Gross Yearly Income" at bounding box center [171, 508] width 257 height 23
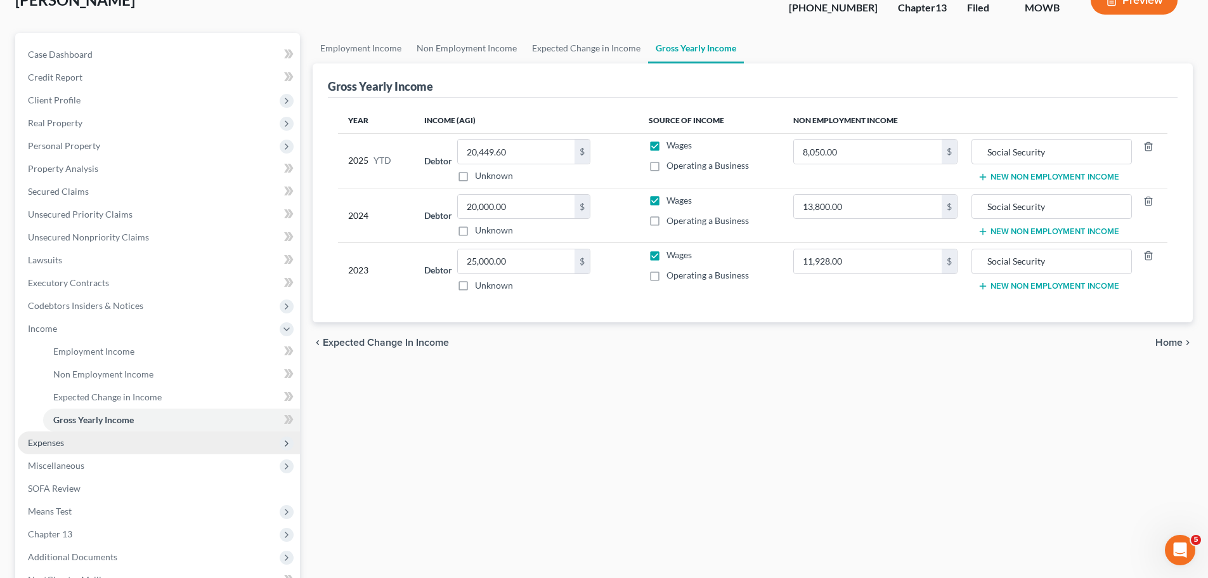
scroll to position [233, 0]
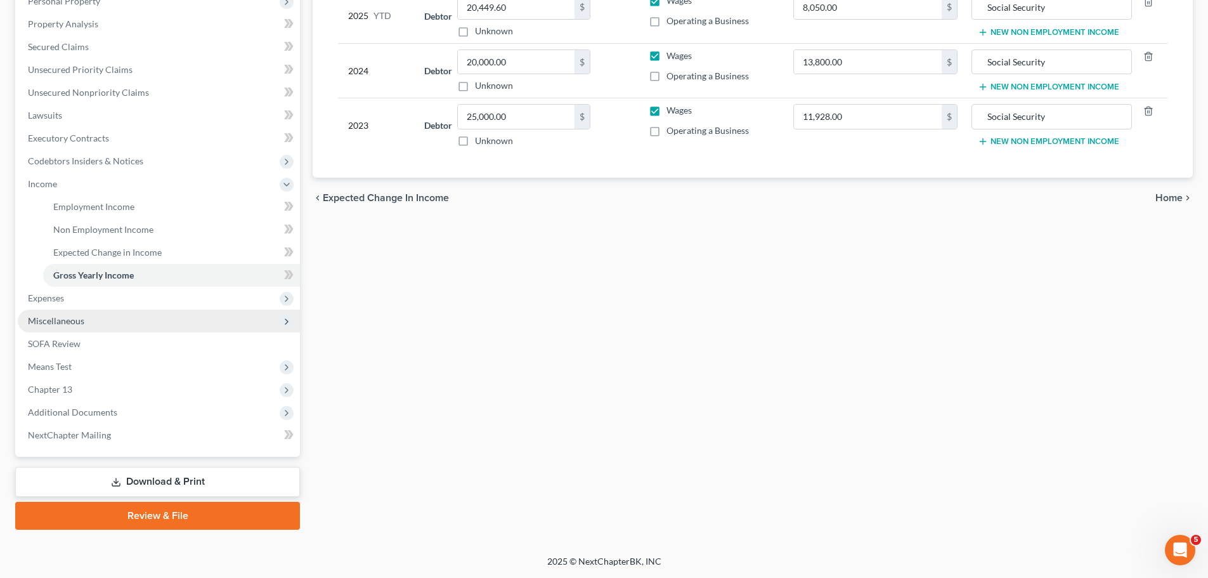
click at [86, 324] on span "Miscellaneous" at bounding box center [159, 320] width 282 height 23
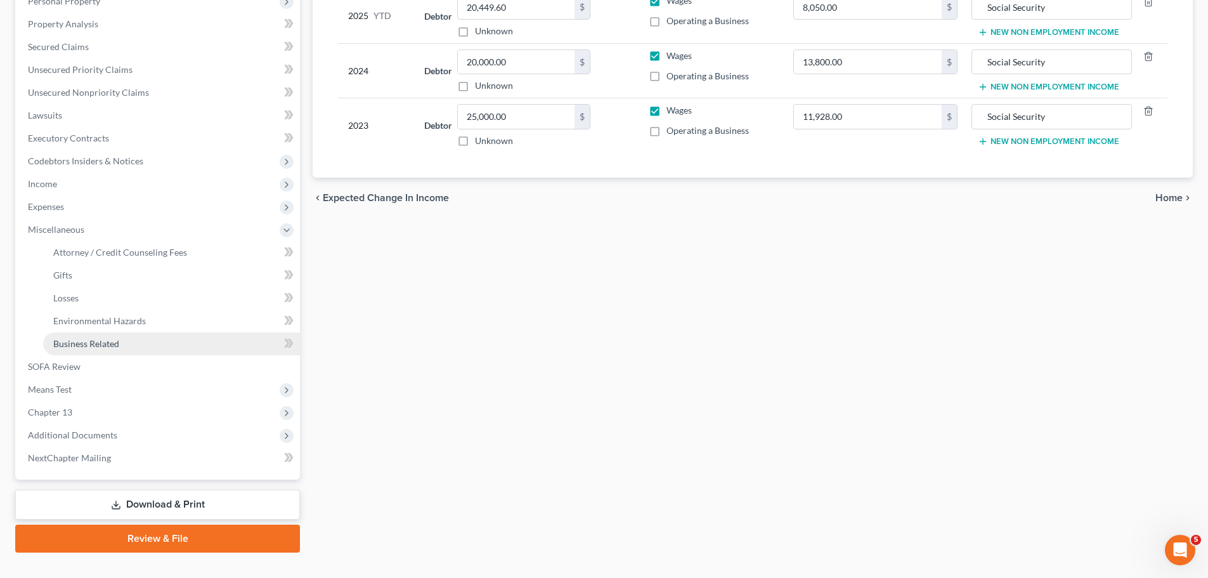
click at [127, 340] on link "Business Related" at bounding box center [171, 343] width 257 height 23
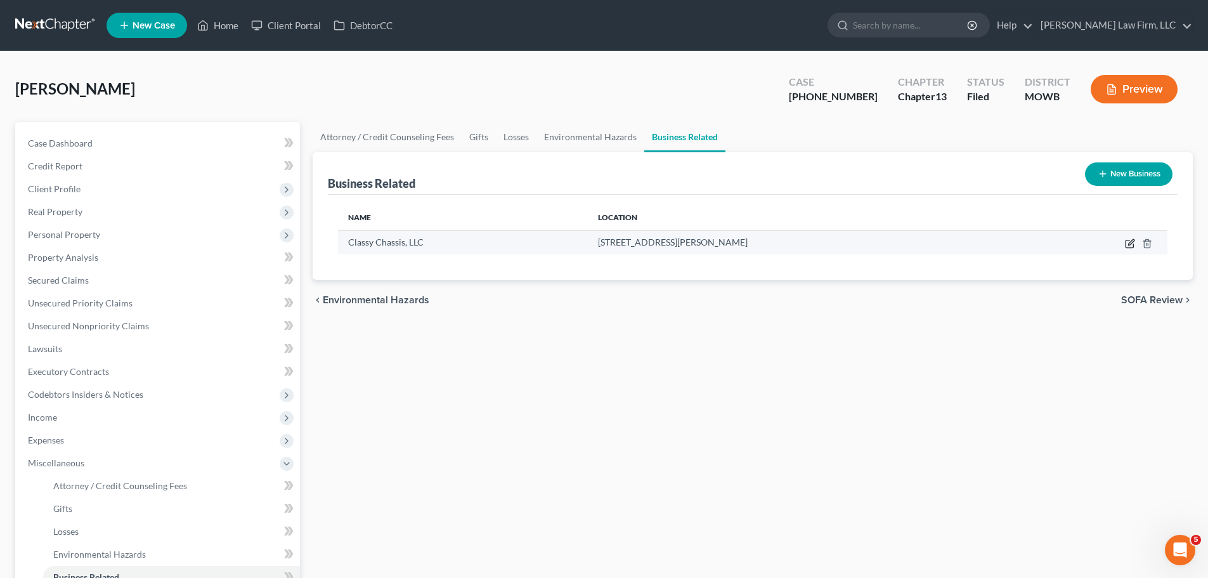
click at [1131, 243] on icon "button" at bounding box center [1131, 242] width 6 height 6
select select "sole_proprietor"
select select "26"
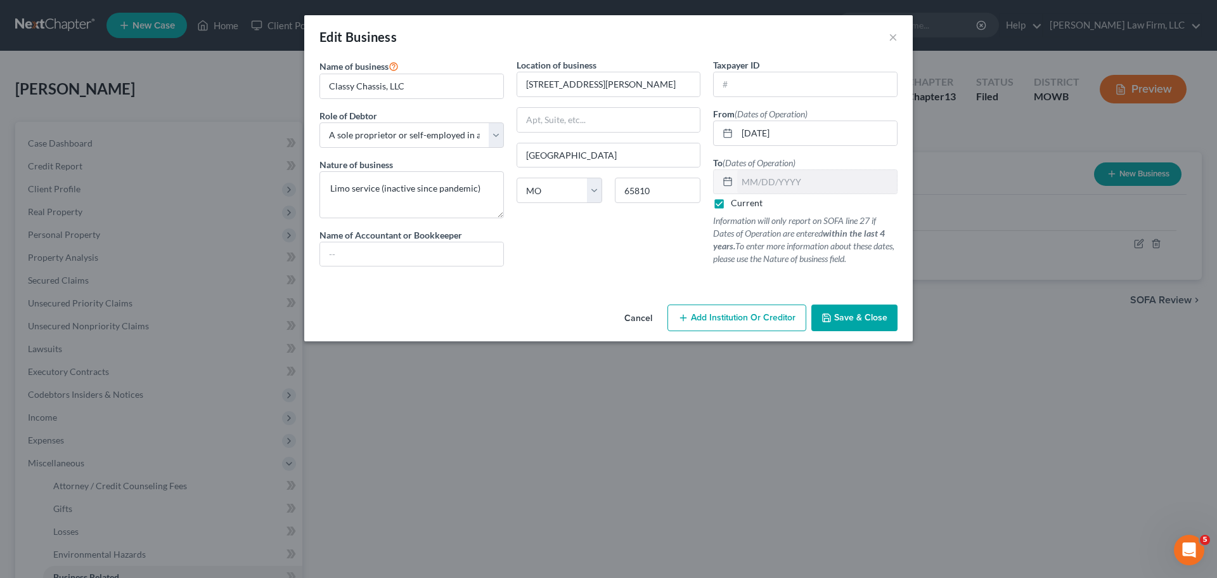
click at [857, 311] on button "Save & Close" at bounding box center [855, 317] width 86 height 27
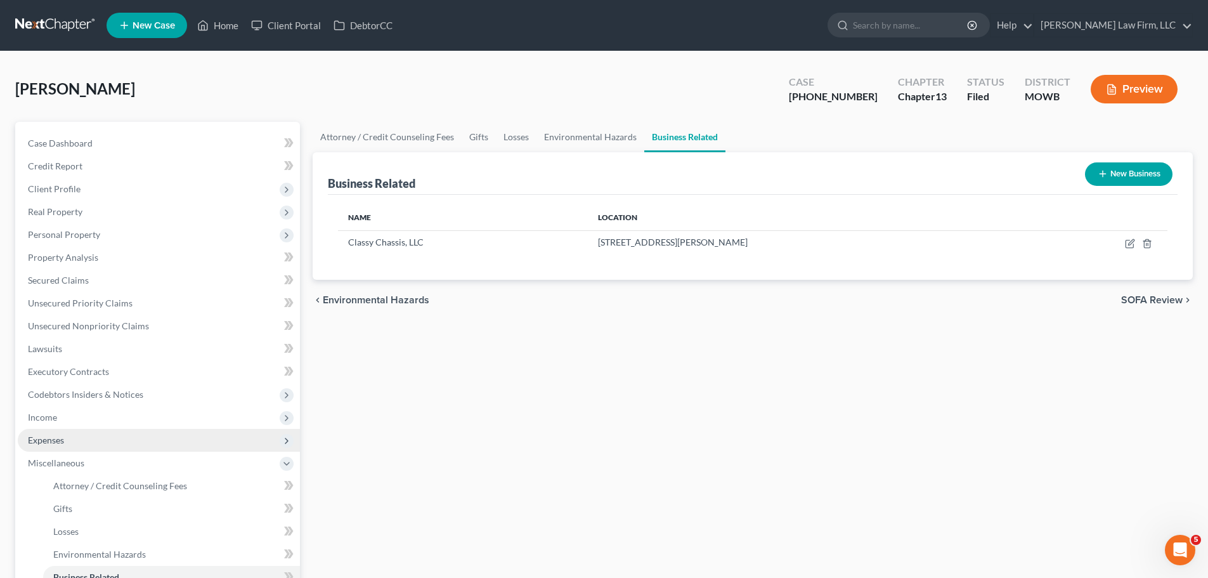
click at [74, 441] on span "Expenses" at bounding box center [159, 440] width 282 height 23
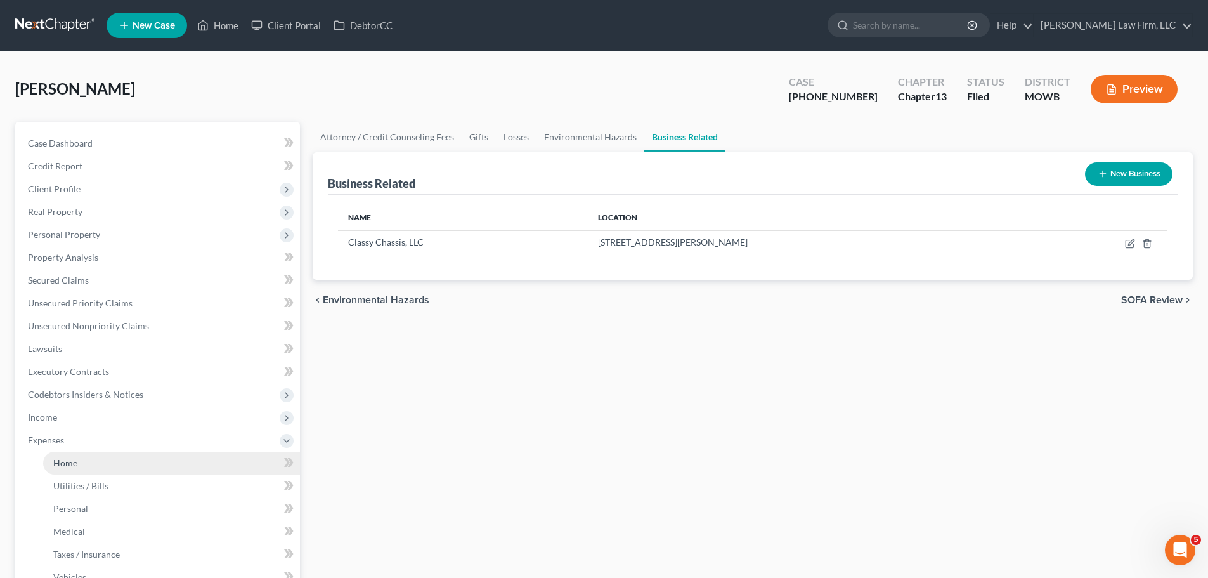
click at [83, 458] on link "Home" at bounding box center [171, 462] width 257 height 23
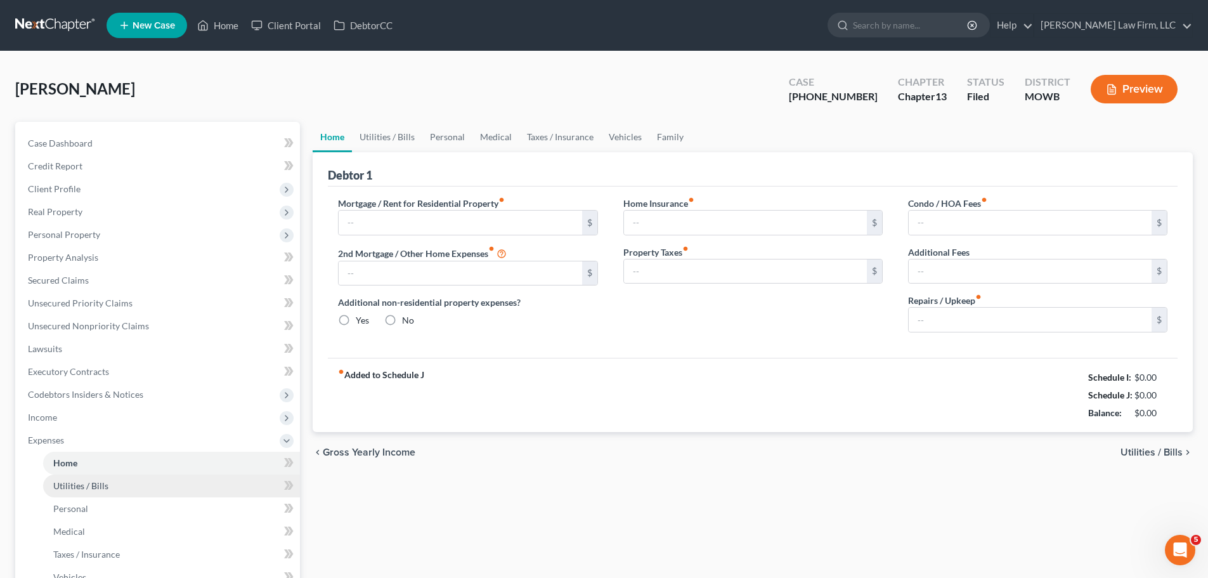
type input "0.00"
radio input "true"
type input "0.00"
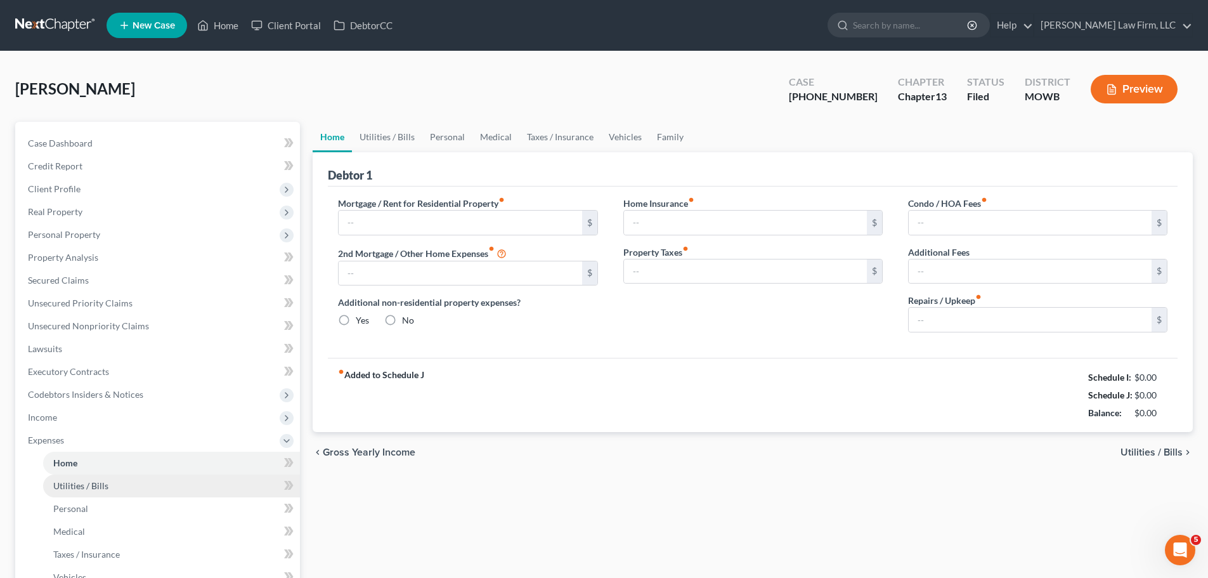
type input "0.00"
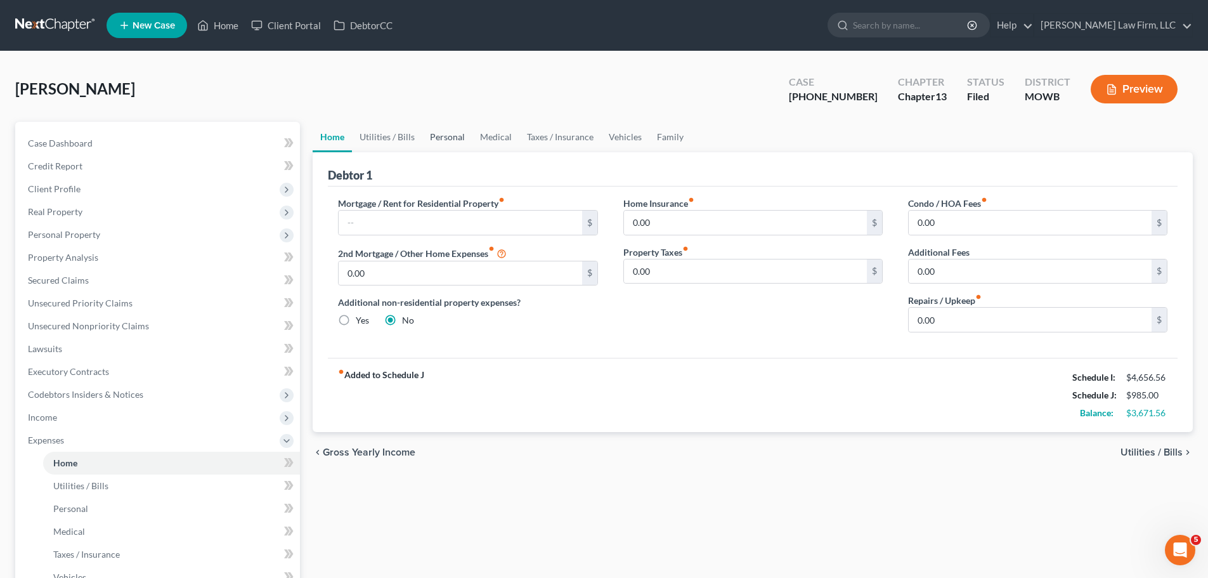
click at [447, 131] on link "Personal" at bounding box center [447, 137] width 50 height 30
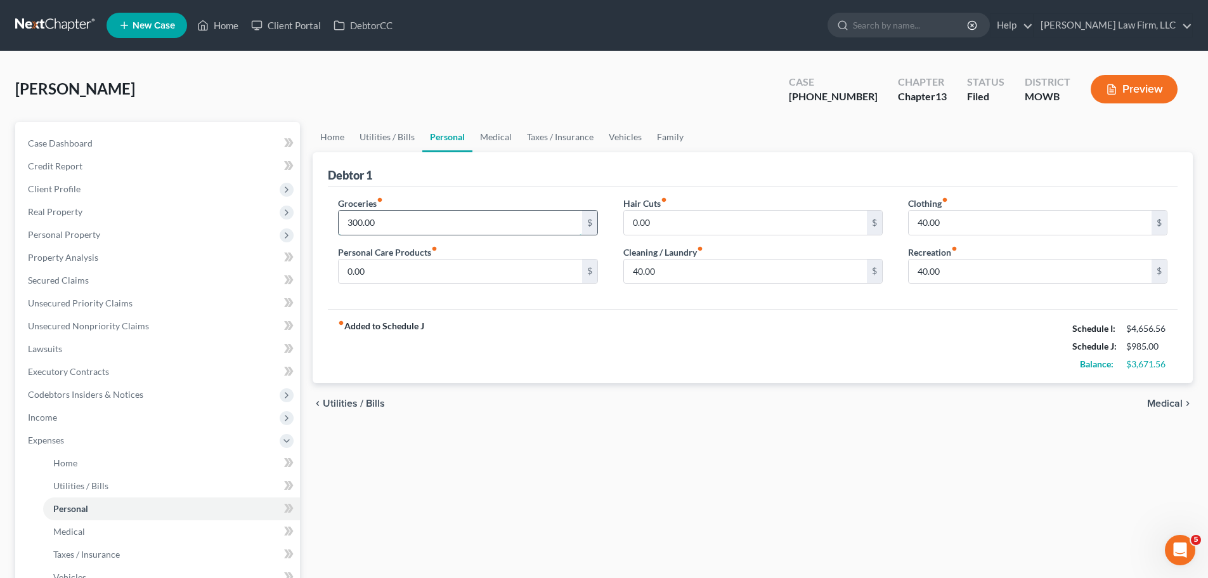
click at [379, 221] on input "300.00" at bounding box center [460, 223] width 243 height 24
type input "500"
click at [486, 136] on link "Medical" at bounding box center [495, 137] width 47 height 30
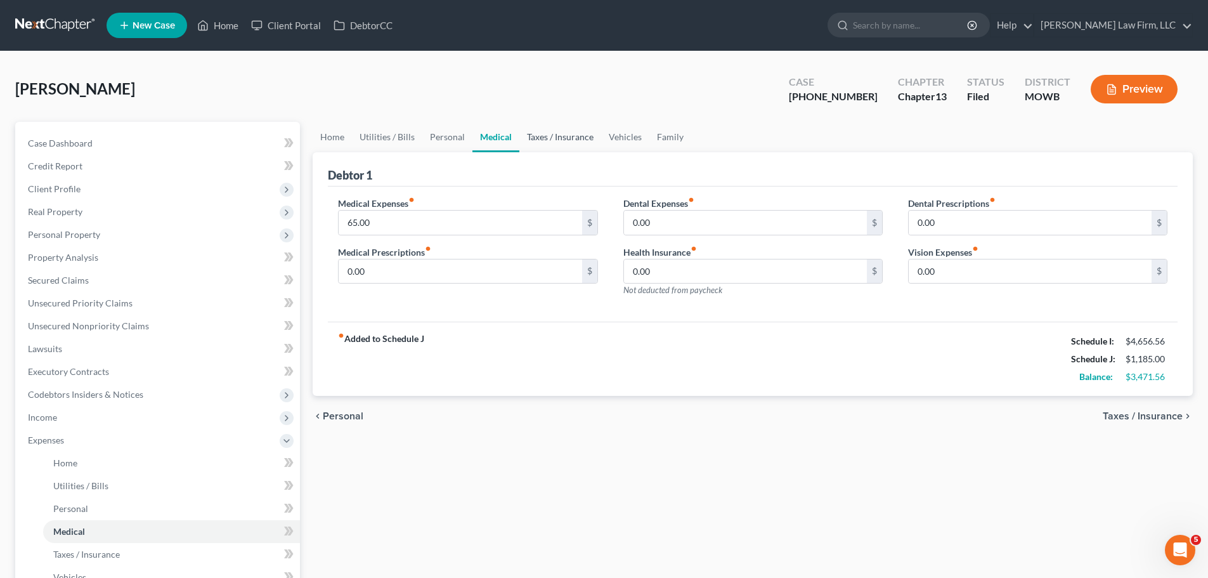
click at [557, 139] on link "Taxes / Insurance" at bounding box center [560, 137] width 82 height 30
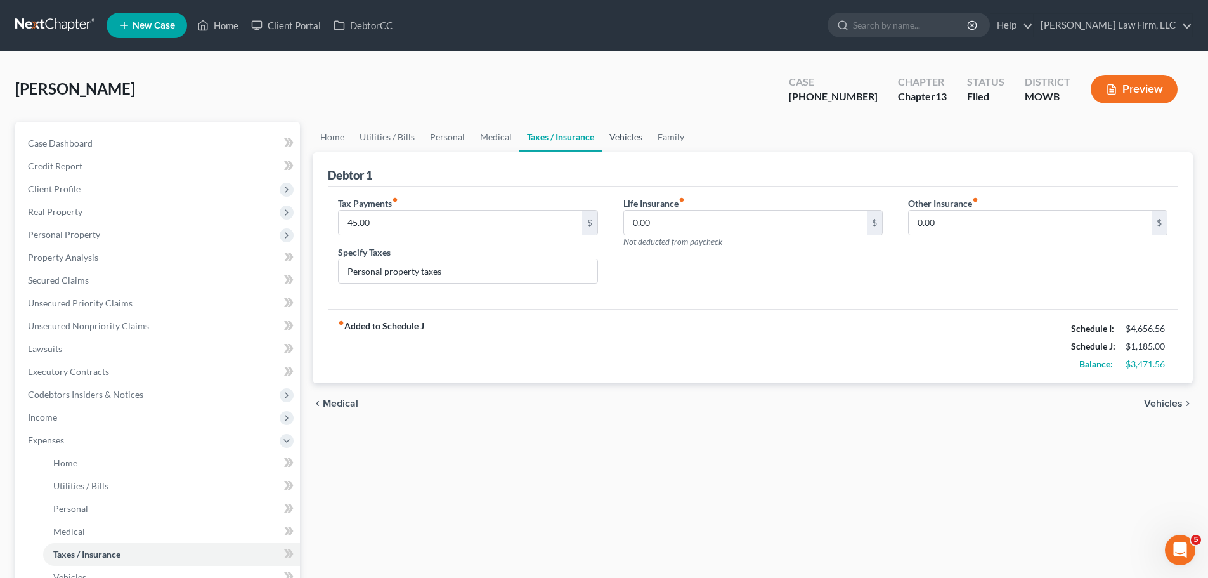
click at [613, 141] on link "Vehicles" at bounding box center [626, 137] width 48 height 30
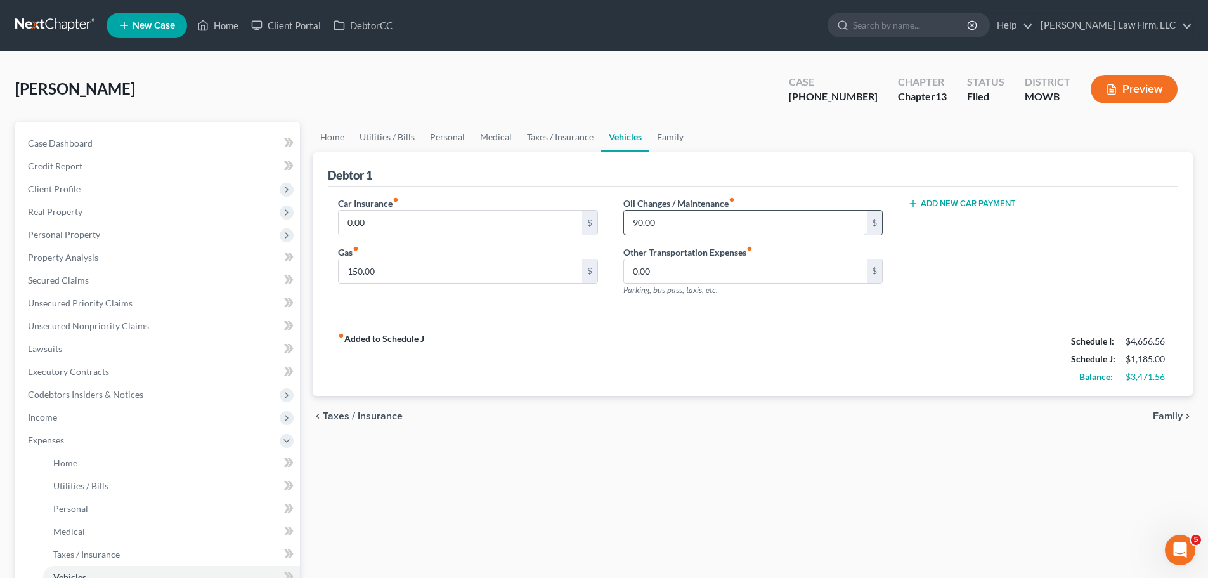
click at [666, 222] on input "90.00" at bounding box center [745, 223] width 243 height 24
click at [80, 416] on span "Income" at bounding box center [159, 417] width 282 height 23
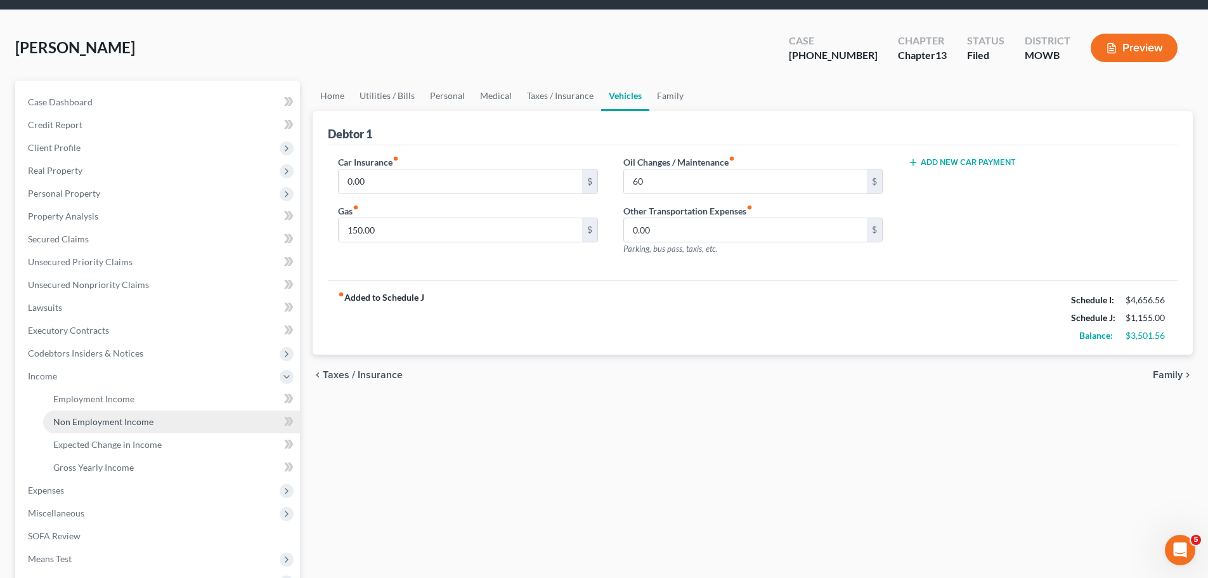
scroll to position [63, 0]
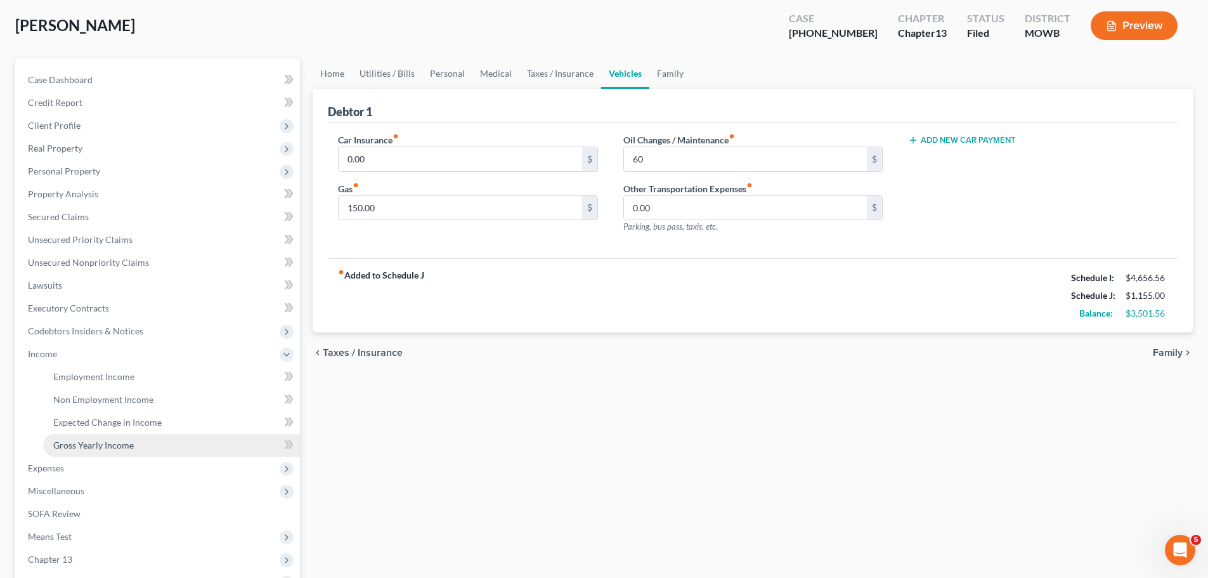
click at [99, 449] on span "Gross Yearly Income" at bounding box center [93, 444] width 81 height 11
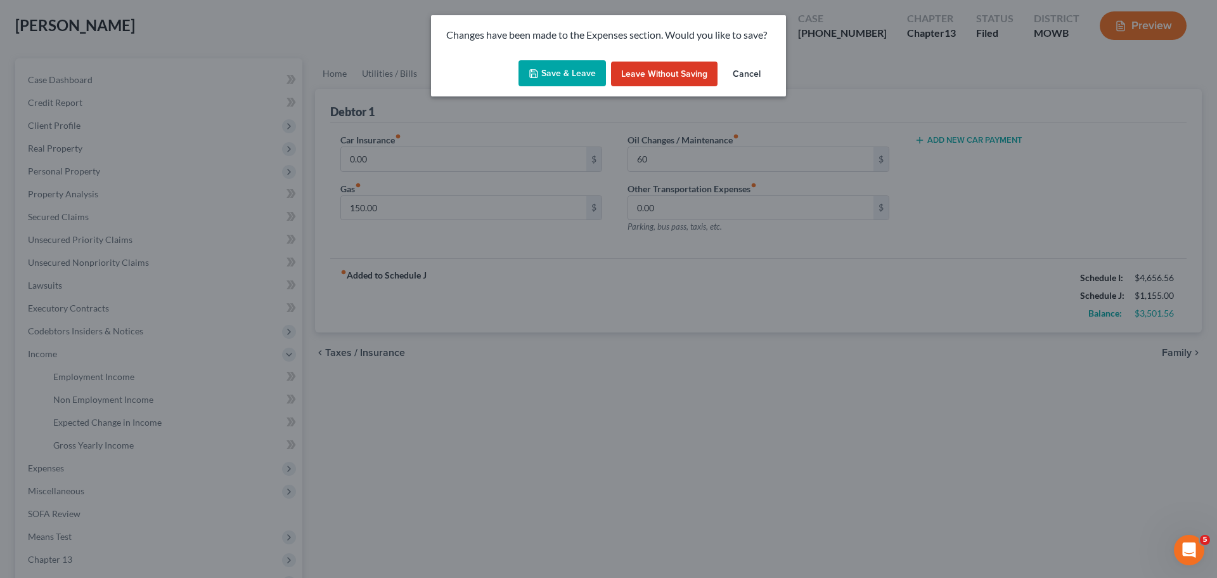
click at [554, 72] on button "Save & Leave" at bounding box center [563, 73] width 88 height 27
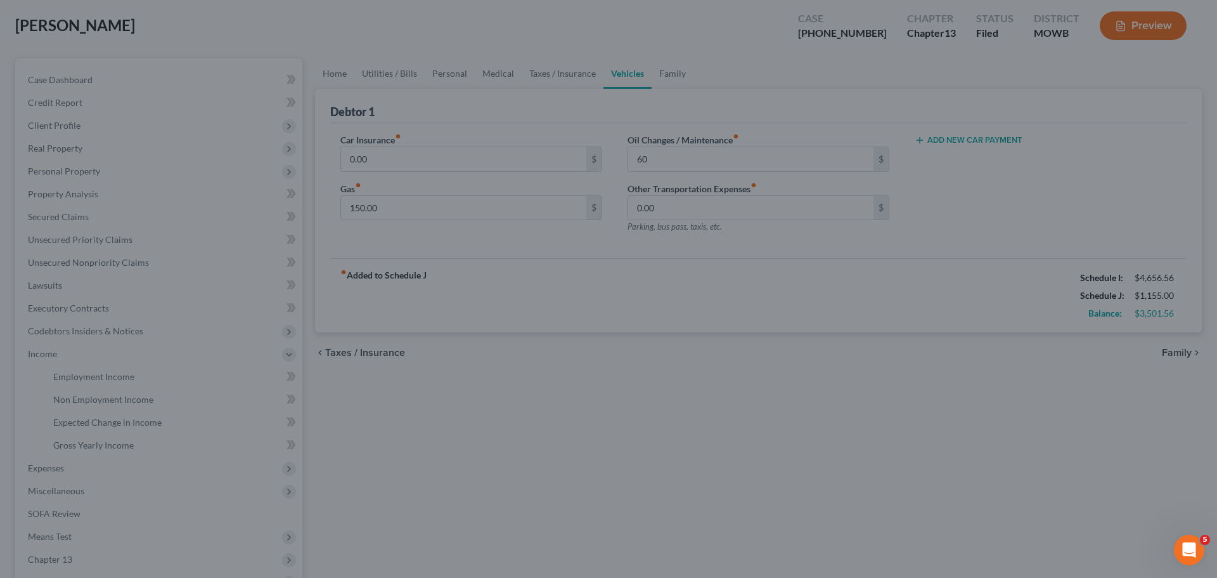
type input "60.00"
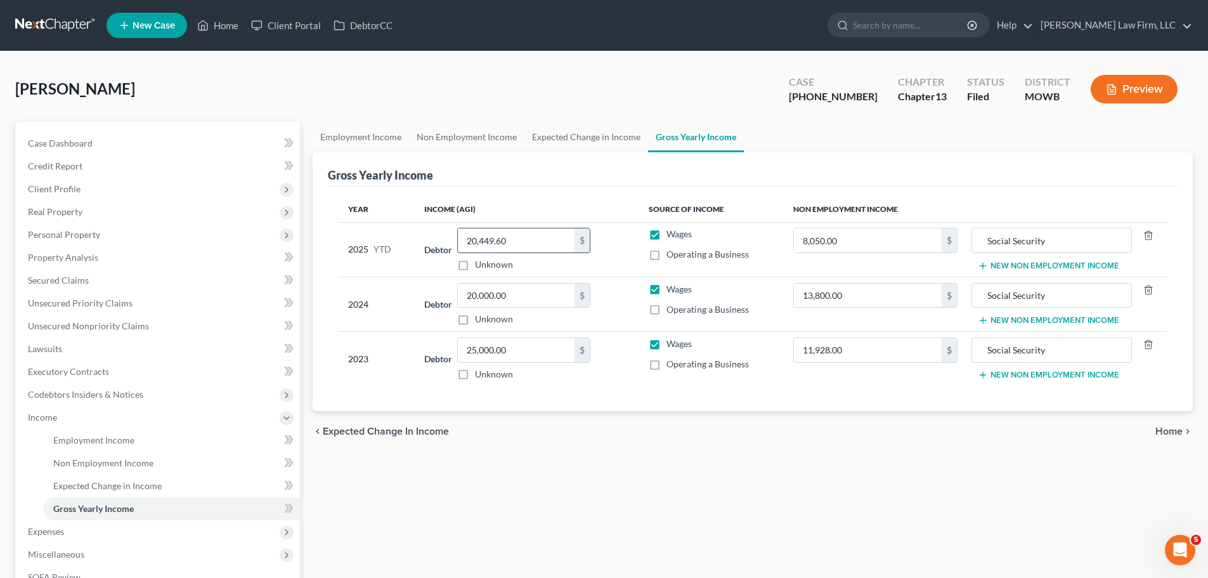
click at [536, 235] on input "20,449.60" at bounding box center [516, 240] width 117 height 24
click at [536, 248] on input "20,449.60" at bounding box center [516, 240] width 117 height 24
type input "20,449.60"
